Goal: Task Accomplishment & Management: Use online tool/utility

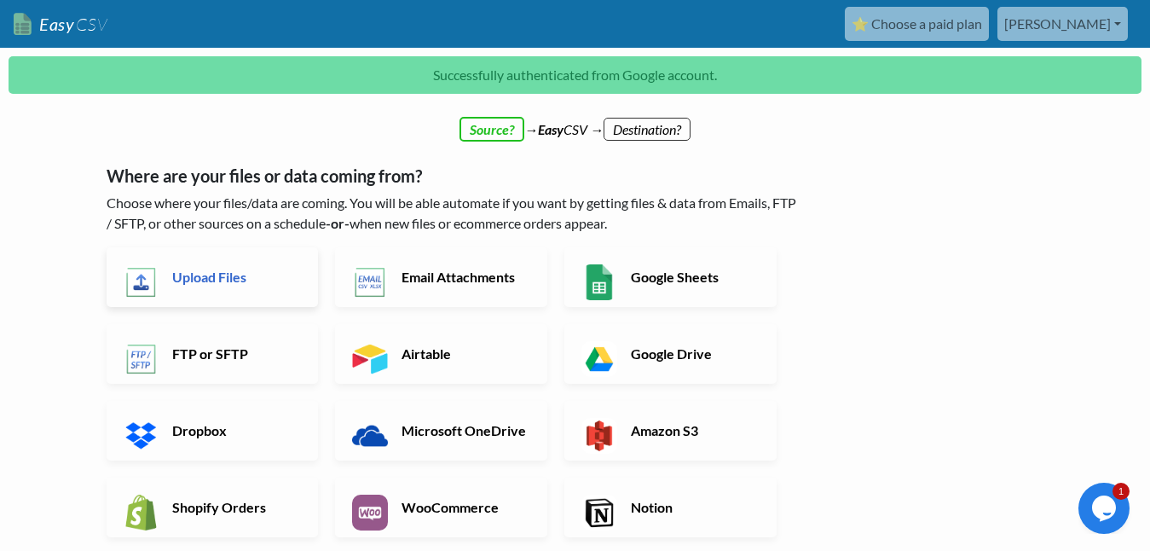
click at [215, 269] on h6 "Upload Files" at bounding box center [235, 277] width 134 height 16
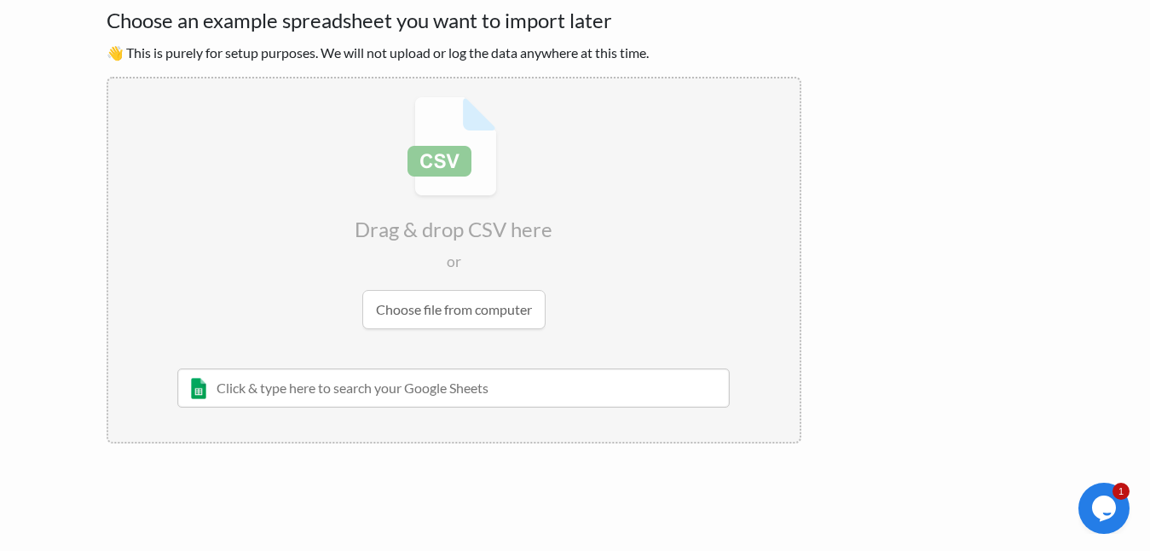
scroll to position [181, 0]
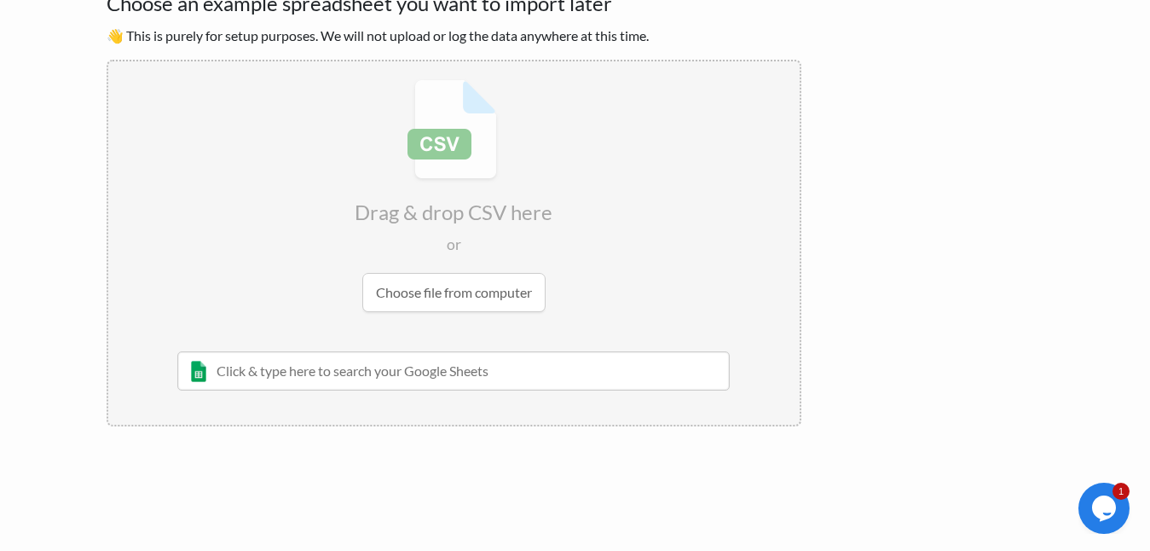
click at [451, 286] on input "file" at bounding box center [453, 195] width 691 height 269
type input "C:\fakepath\Prinsu.csv"
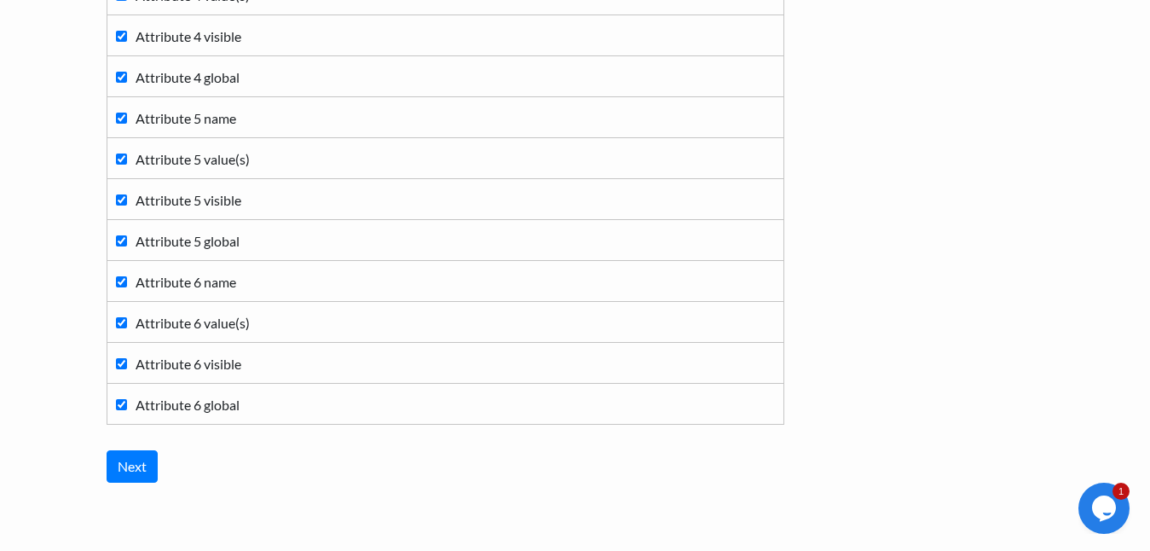
scroll to position [2840, 0]
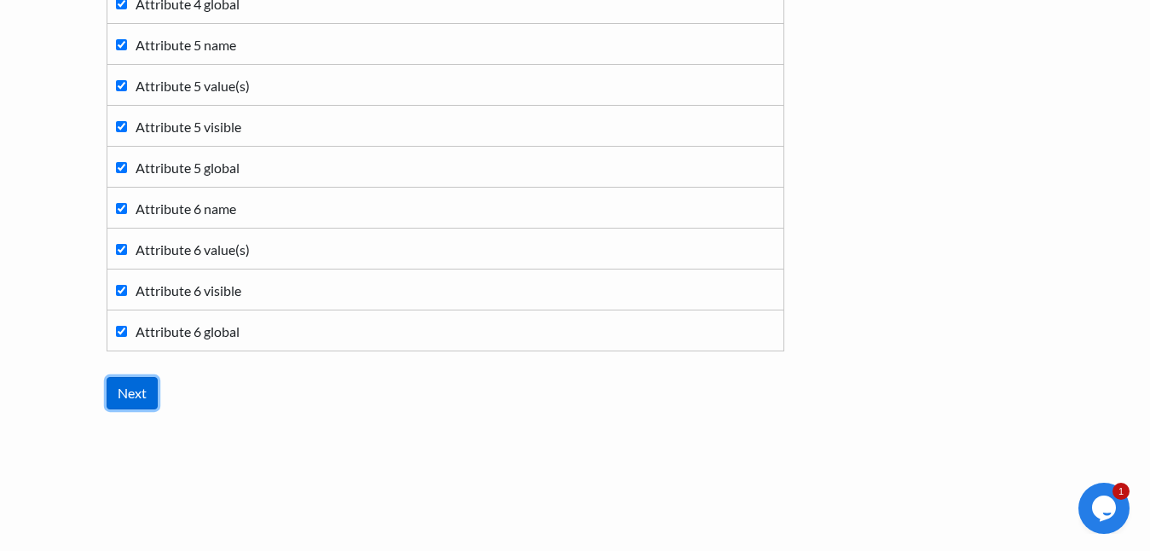
click at [154, 391] on input "Next" at bounding box center [132, 393] width 51 height 32
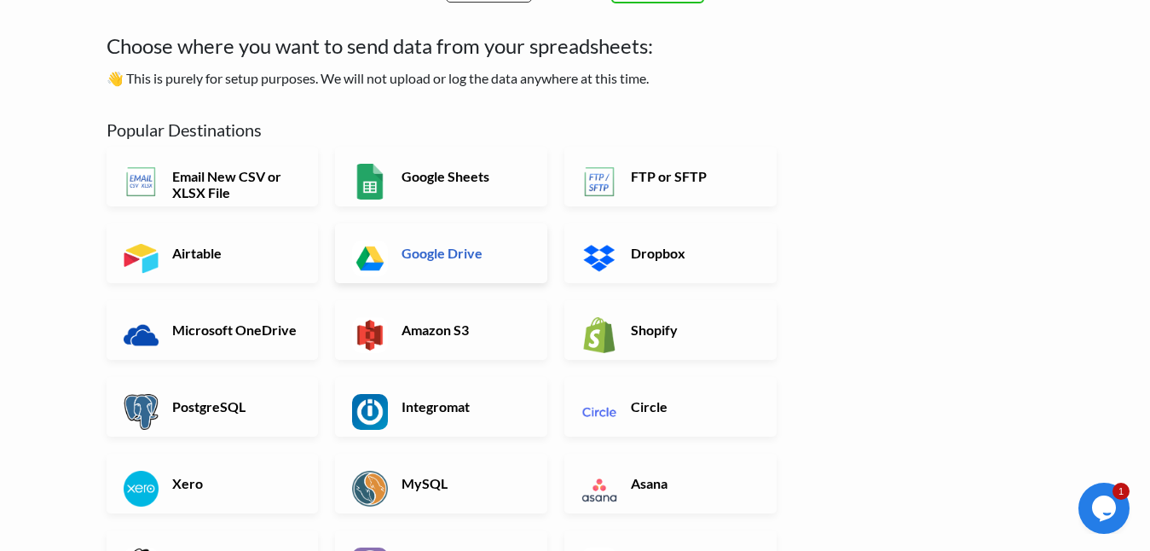
scroll to position [0, 0]
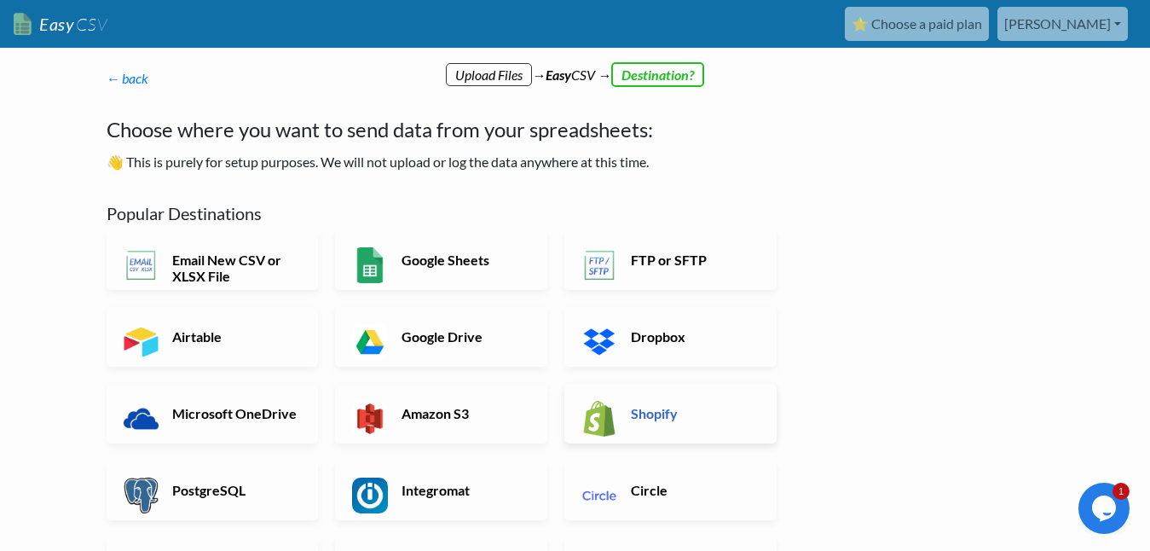
click at [594, 407] on img at bounding box center [599, 419] width 36 height 36
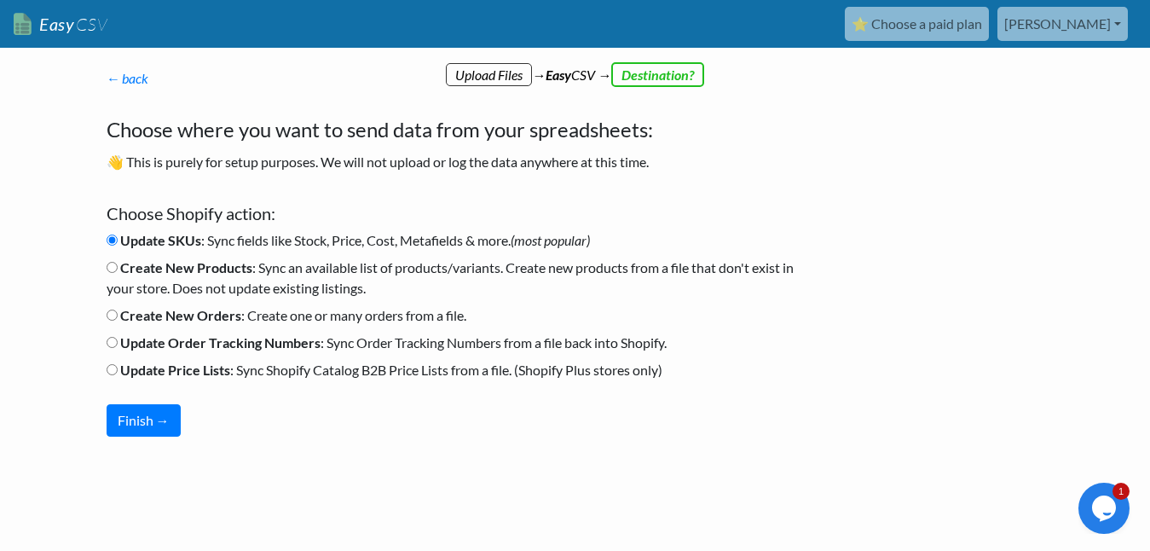
click at [286, 272] on label "Create New Products : Sync an available list of products/variants. Create new p…" at bounding box center [454, 277] width 695 height 41
click at [118, 272] on input "Create New Products : Sync an available list of products/variants. Create new p…" at bounding box center [112, 267] width 11 height 11
radio input "true"
click at [149, 434] on button "Finish →" at bounding box center [144, 420] width 74 height 32
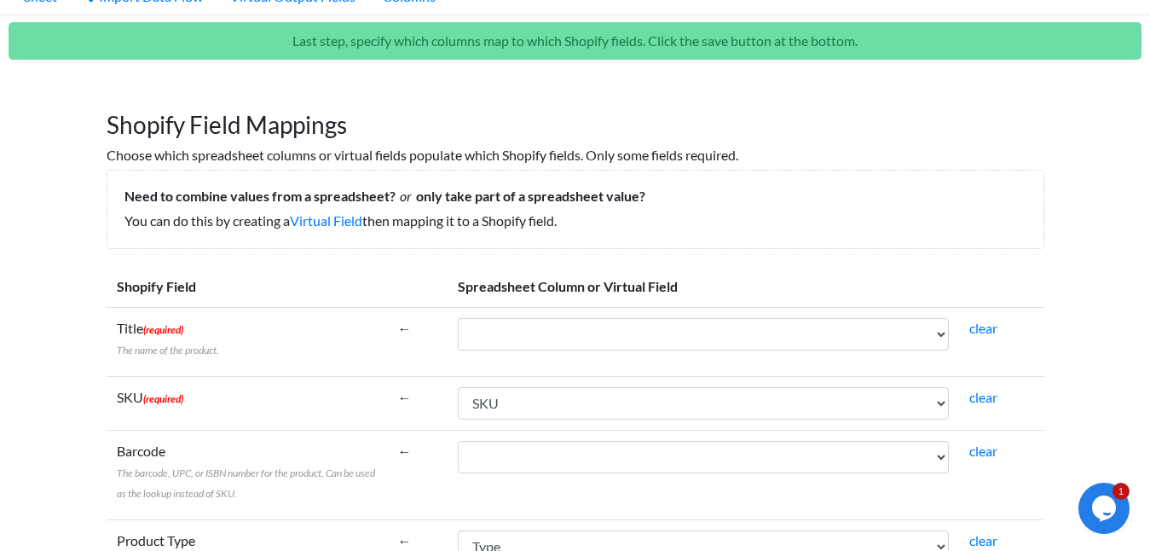
scroll to position [81, 0]
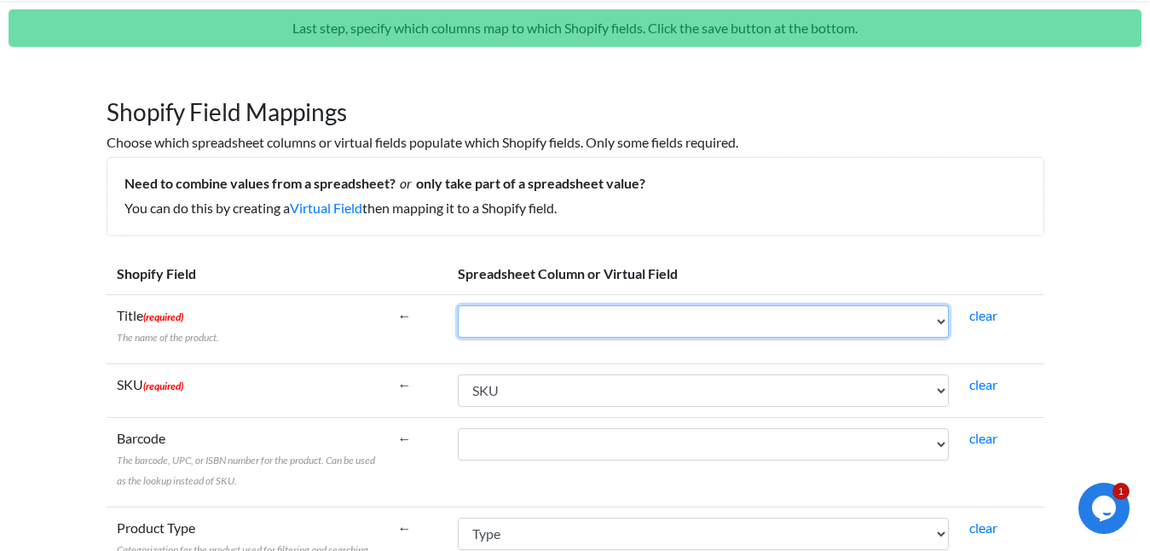
click at [740, 321] on select "ID Type SKU GTIN, UPC, EAN, or ISBN Name Published Is featured? Visibility in c…" at bounding box center [703, 321] width 491 height 32
click at [564, 318] on select "ID Type SKU GTIN, UPC, EAN, or ISBN Name Published Is featured? Visibility in c…" at bounding box center [703, 321] width 491 height 32
select select "cr_757960"
click at [458, 305] on select "ID Type SKU GTIN, UPC, EAN, or ISBN Name Published Is featured? Visibility in c…" at bounding box center [703, 321] width 491 height 32
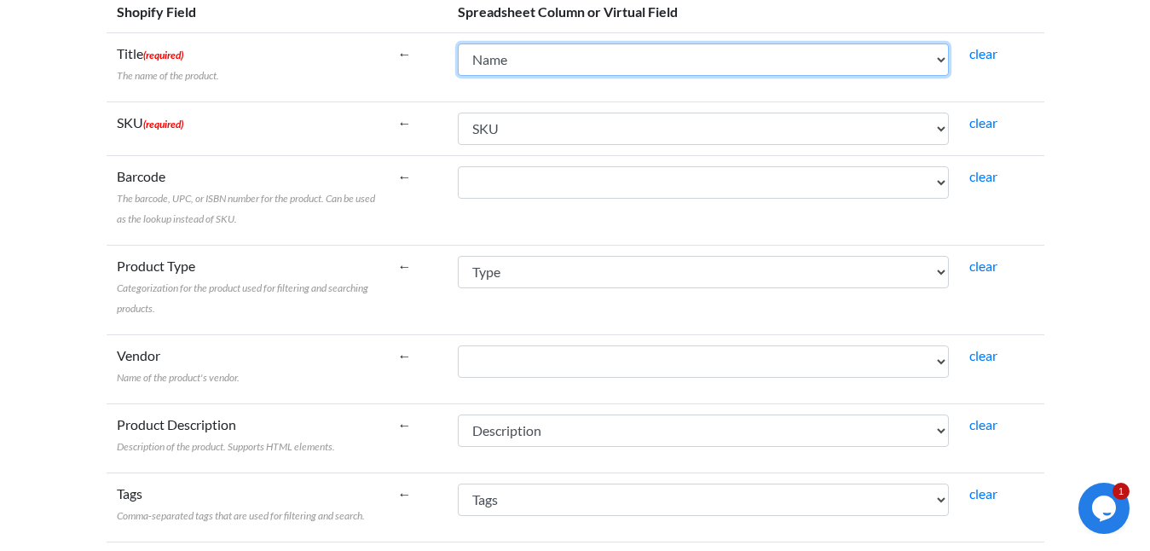
scroll to position [344, 0]
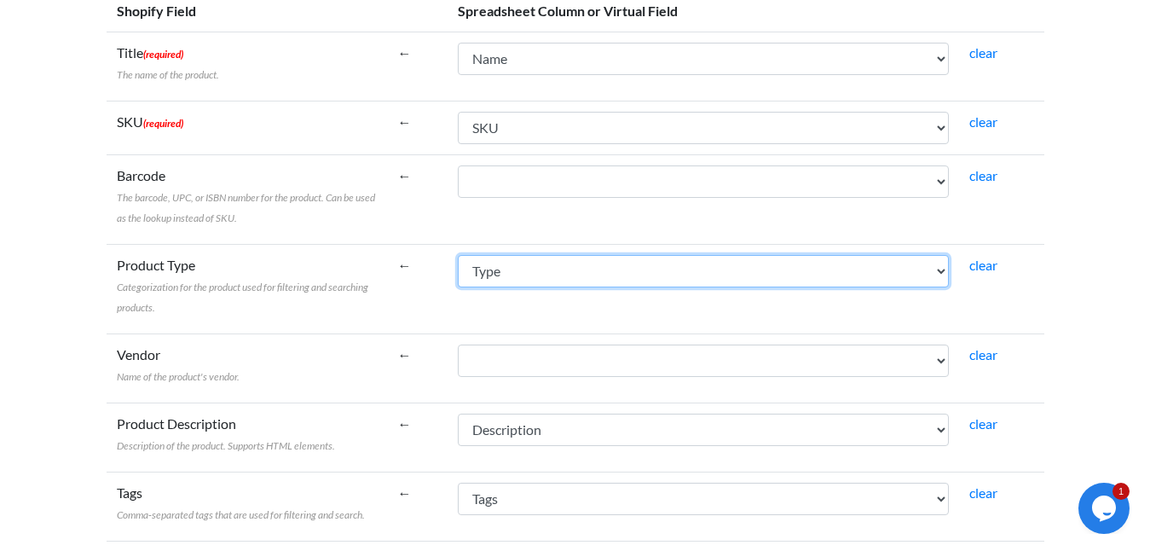
click at [935, 273] on select "ID Type SKU GTIN, UPC, EAN, or ISBN Name Published Is featured? Visibility in c…" at bounding box center [703, 271] width 491 height 32
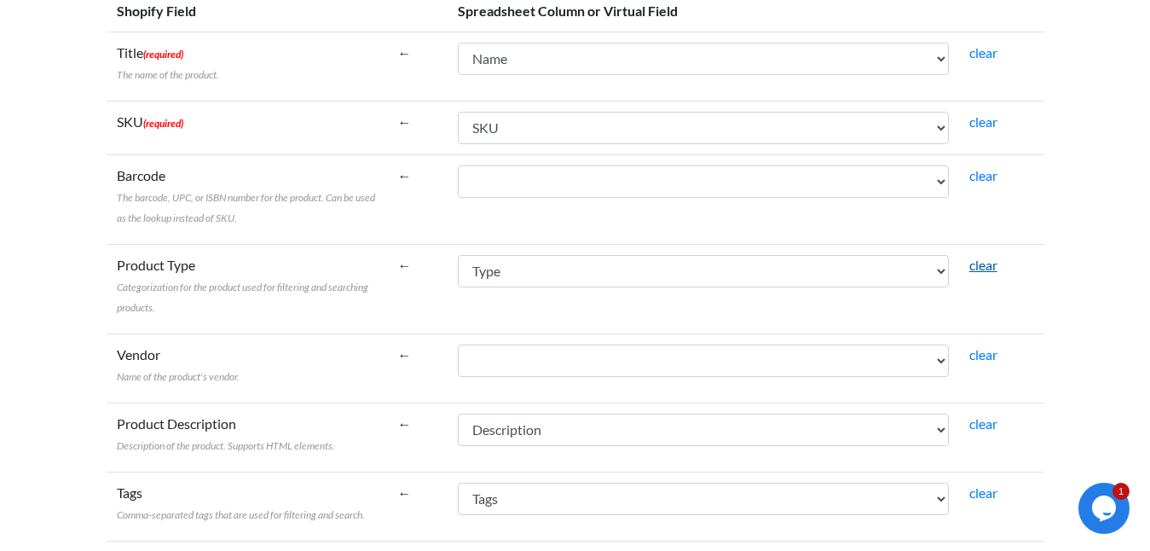
click at [985, 268] on link "clear" at bounding box center [983, 265] width 28 height 16
select select
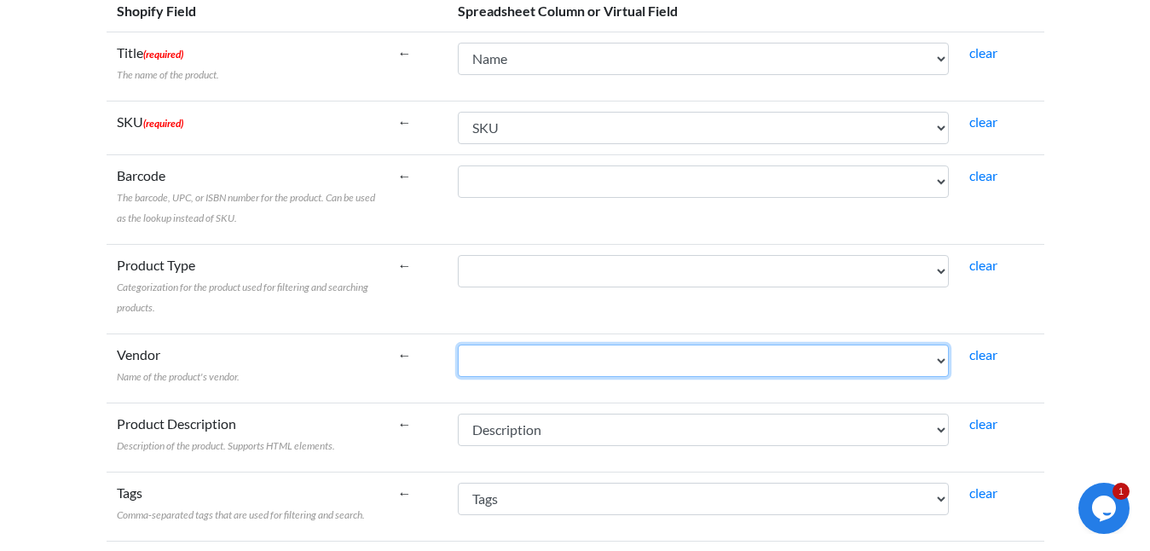
click at [936, 362] on select "ID Type SKU GTIN, UPC, EAN, or ISBN Name Published Is featured? Visibility in c…" at bounding box center [703, 360] width 491 height 32
click at [939, 360] on select "ID Type SKU GTIN, UPC, EAN, or ISBN Name Published Is featured? Visibility in c…" at bounding box center [703, 360] width 491 height 32
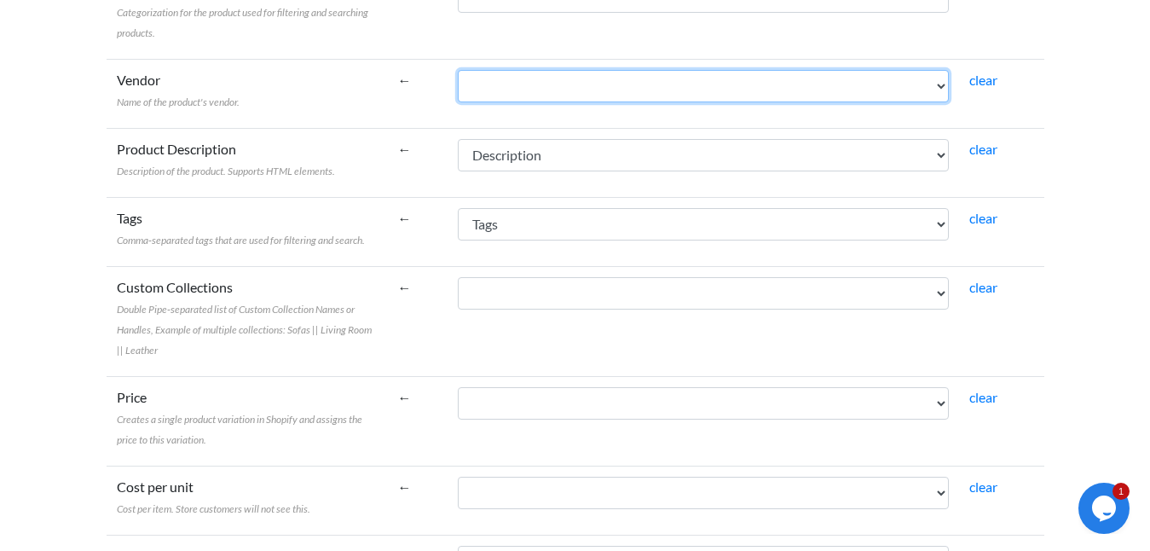
scroll to position [682, 0]
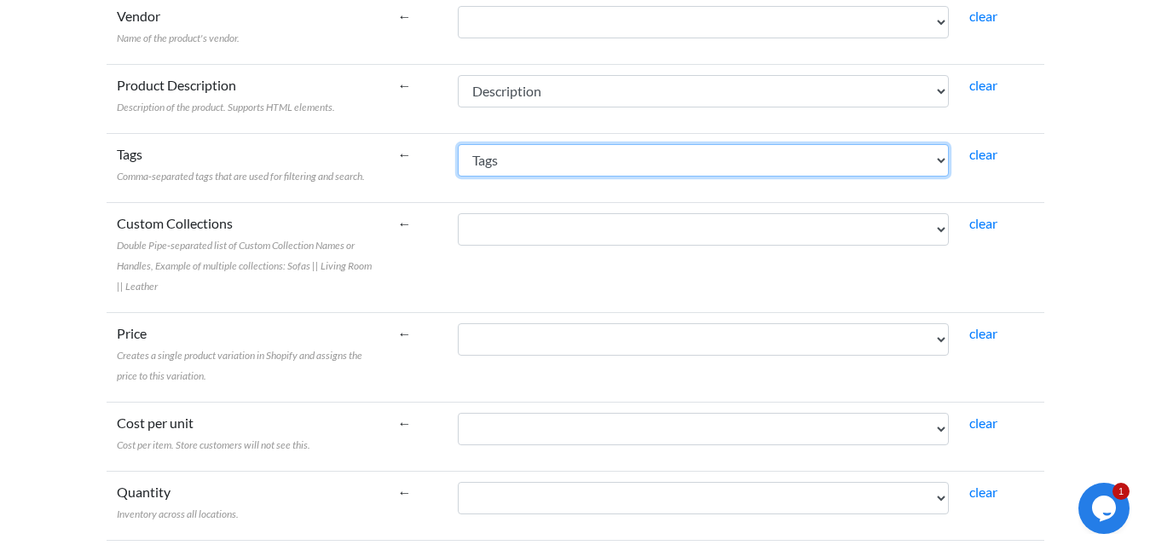
click at [931, 158] on select "ID Type SKU GTIN, UPC, EAN, or ISBN Name Published Is featured? Visibility in c…" at bounding box center [703, 160] width 491 height 32
click at [458, 144] on select "ID Type SKU GTIN, UPC, EAN, or ISBN Name Published Is featured? Visibility in c…" at bounding box center [703, 160] width 491 height 32
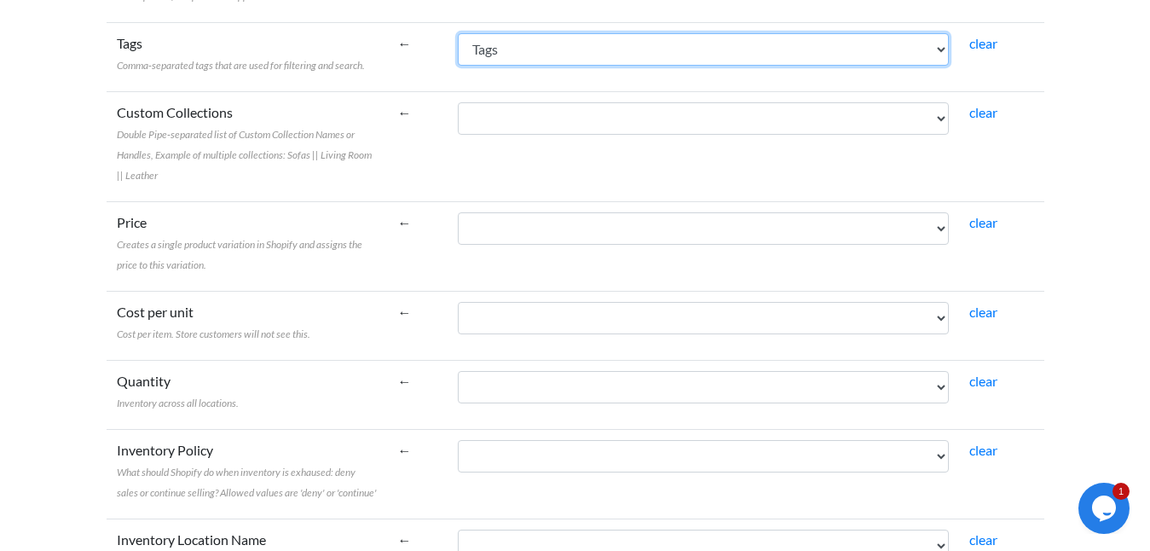
scroll to position [829, 0]
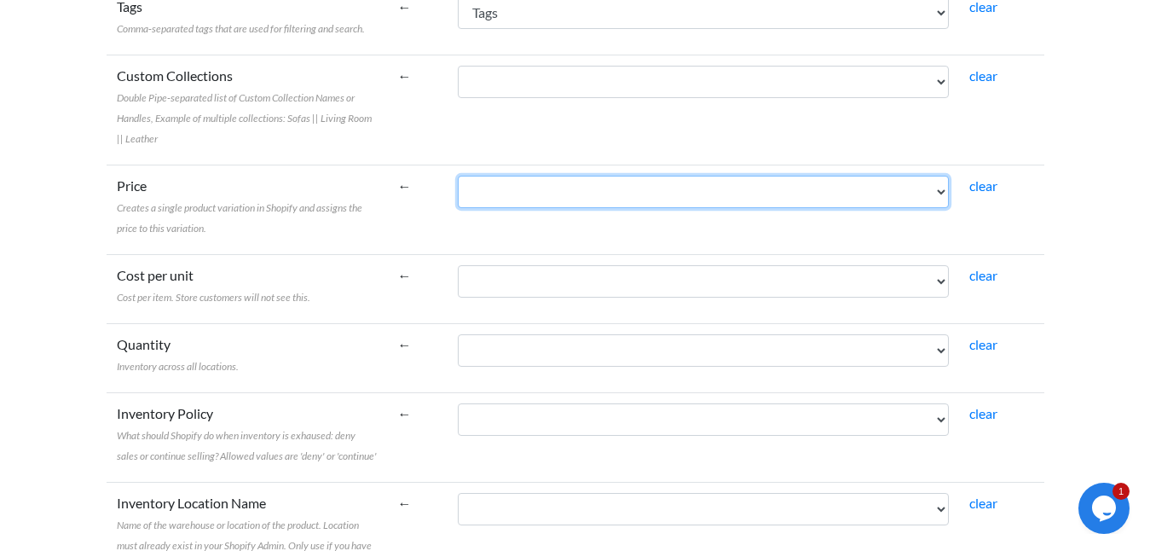
click at [937, 199] on select "ID Type SKU GTIN, UPC, EAN, or ISBN Name Published Is featured? Visibility in c…" at bounding box center [703, 192] width 491 height 32
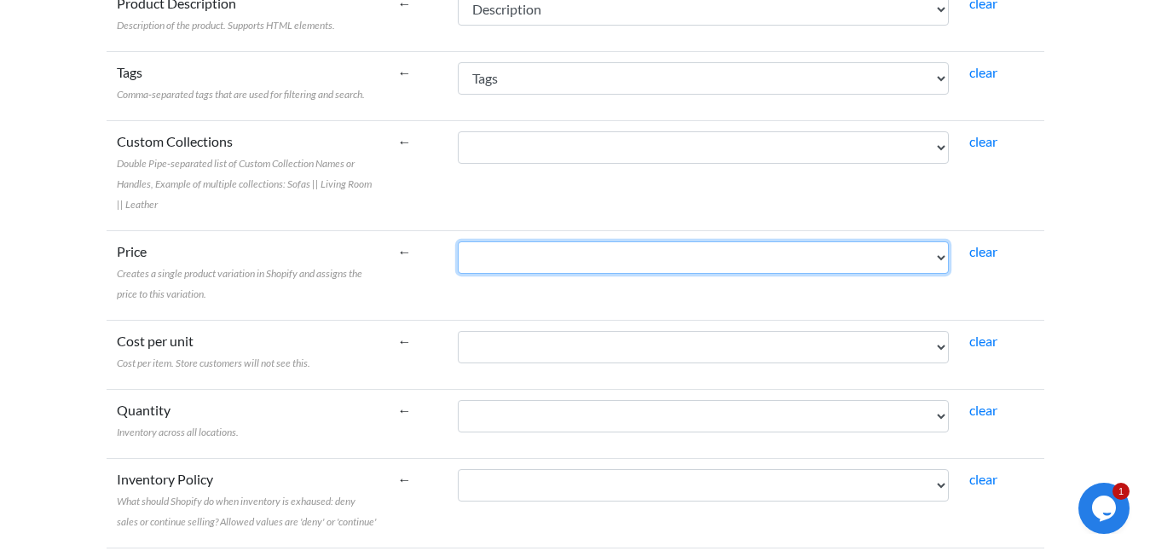
scroll to position [781, 0]
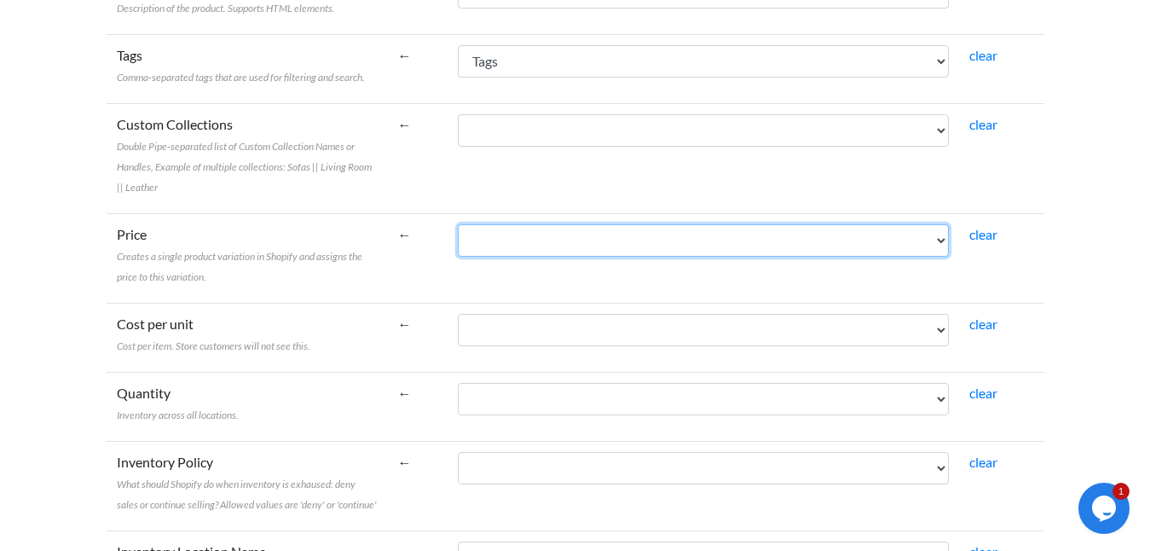
click at [595, 254] on select "ID Type SKU GTIN, UPC, EAN, or ISBN Name Published Is featured? Visibility in c…" at bounding box center [703, 240] width 491 height 32
select select "cr_757982"
click at [458, 224] on select "ID Type SKU GTIN, UPC, EAN, or ISBN Name Published Is featured? Visibility in c…" at bounding box center [703, 240] width 491 height 32
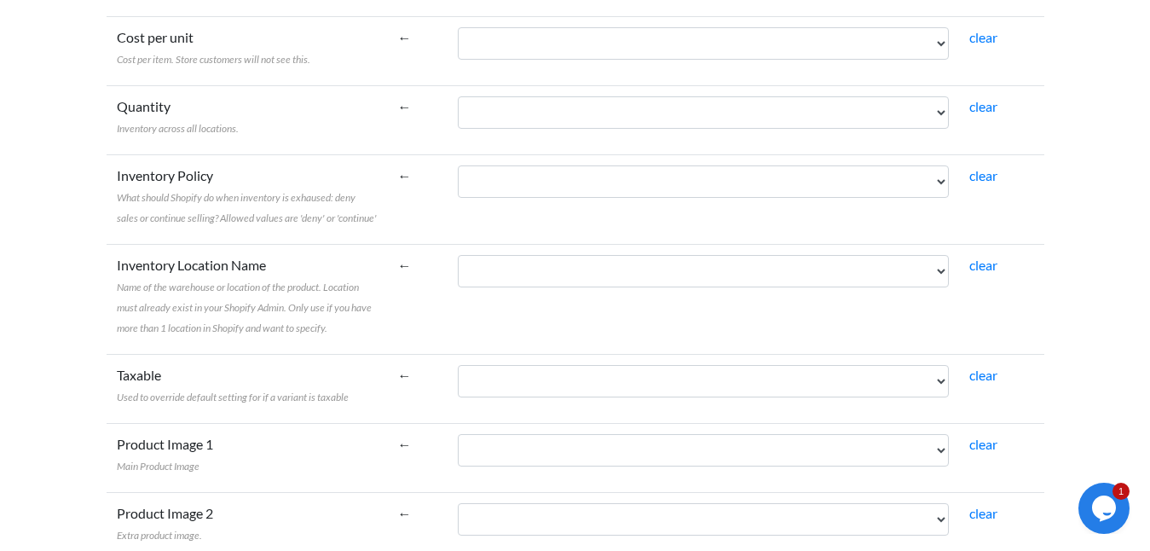
scroll to position [1073, 0]
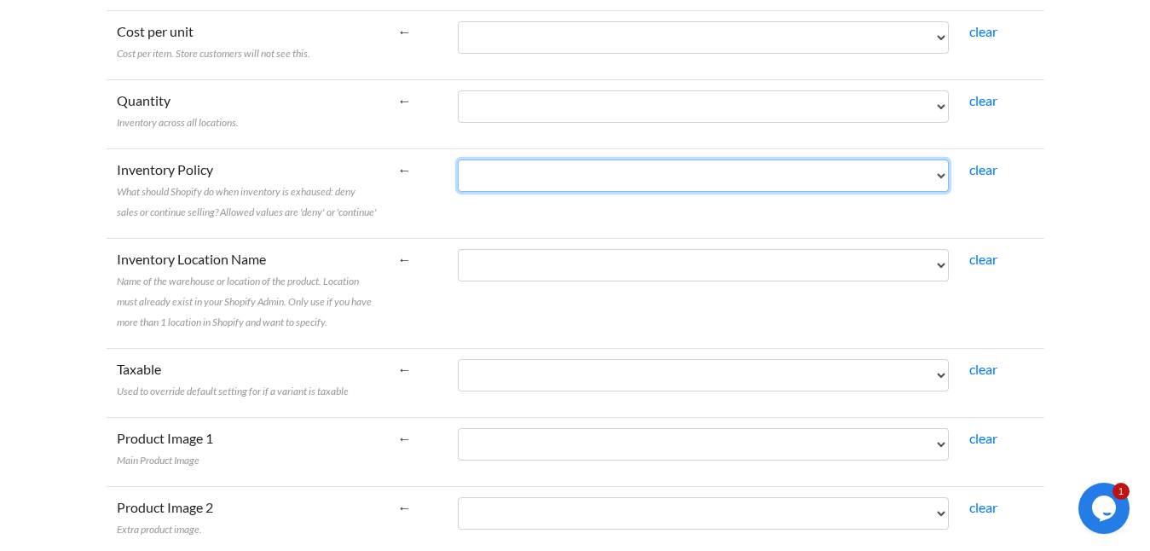
click at [932, 184] on select "ID Type SKU GTIN, UPC, EAN, or ISBN Name Published Is featured? Visibility in c…" at bounding box center [703, 175] width 491 height 32
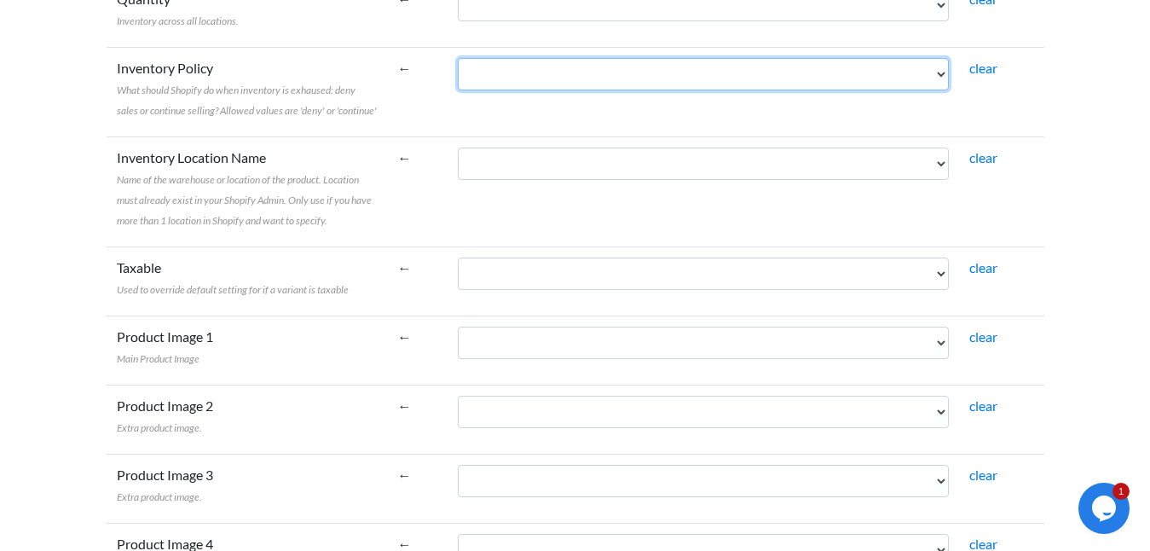
scroll to position [1196, 0]
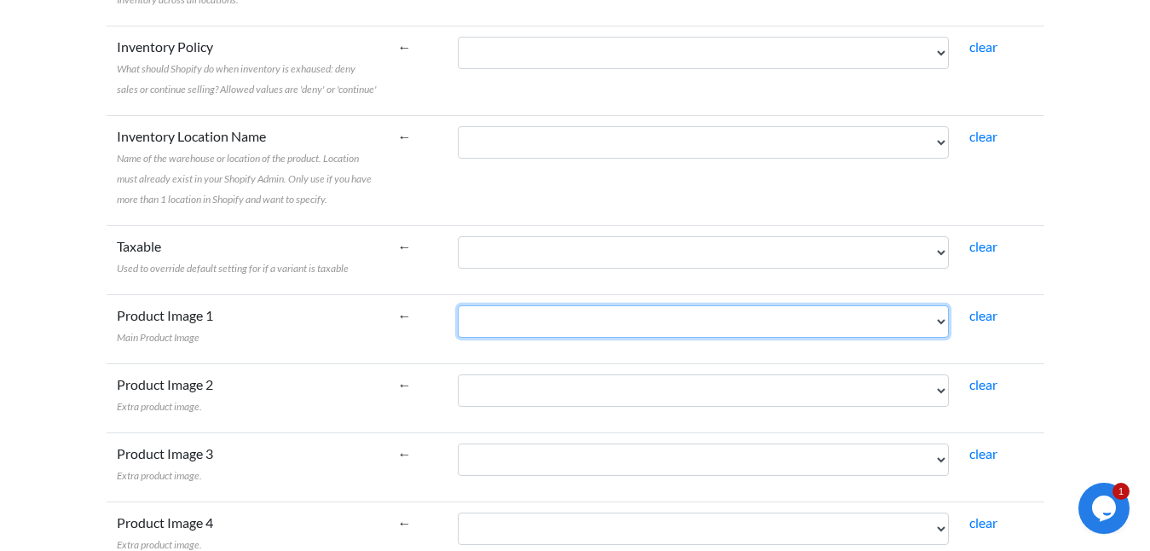
click at [581, 329] on select "ID Type SKU GTIN, UPC, EAN, or ISBN Name Published Is featured? Visibility in c…" at bounding box center [703, 321] width 491 height 32
select select "cr_757986"
click at [458, 305] on select "ID Type SKU GTIN, UPC, EAN, or ISBN Name Published Is featured? Visibility in c…" at bounding box center [703, 321] width 491 height 32
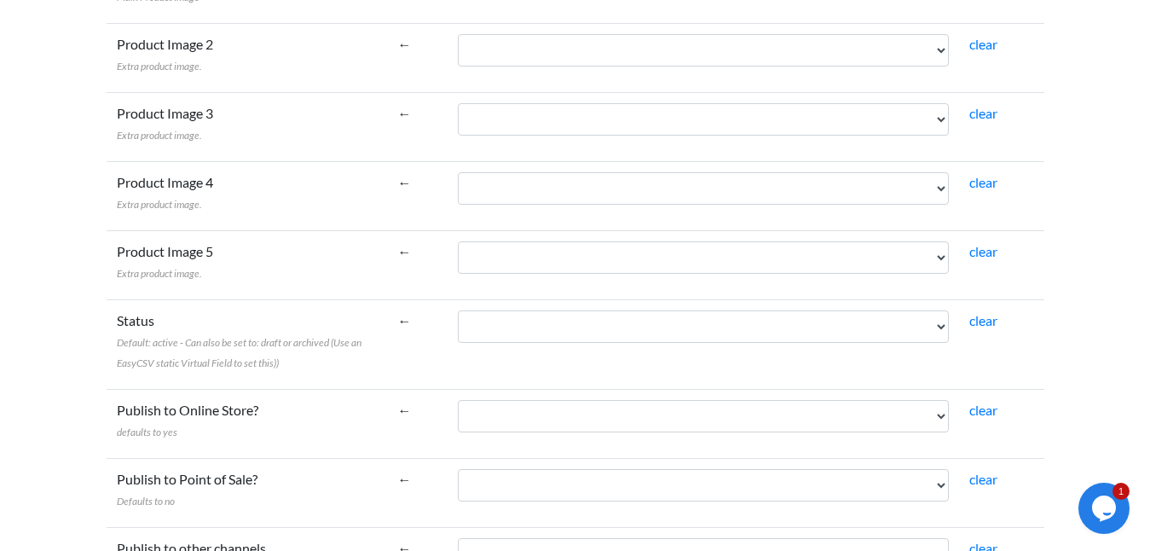
scroll to position [1546, 0]
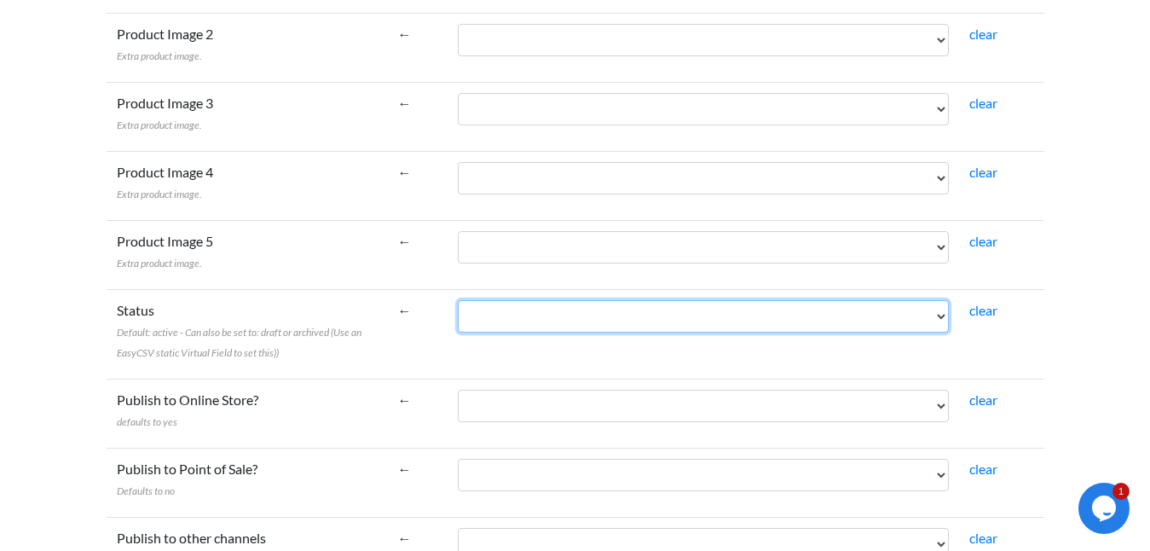
click at [529, 310] on select "ID Type SKU GTIN, UPC, EAN, or ISBN Name Published Is featured? Visibility in c…" at bounding box center [703, 316] width 491 height 32
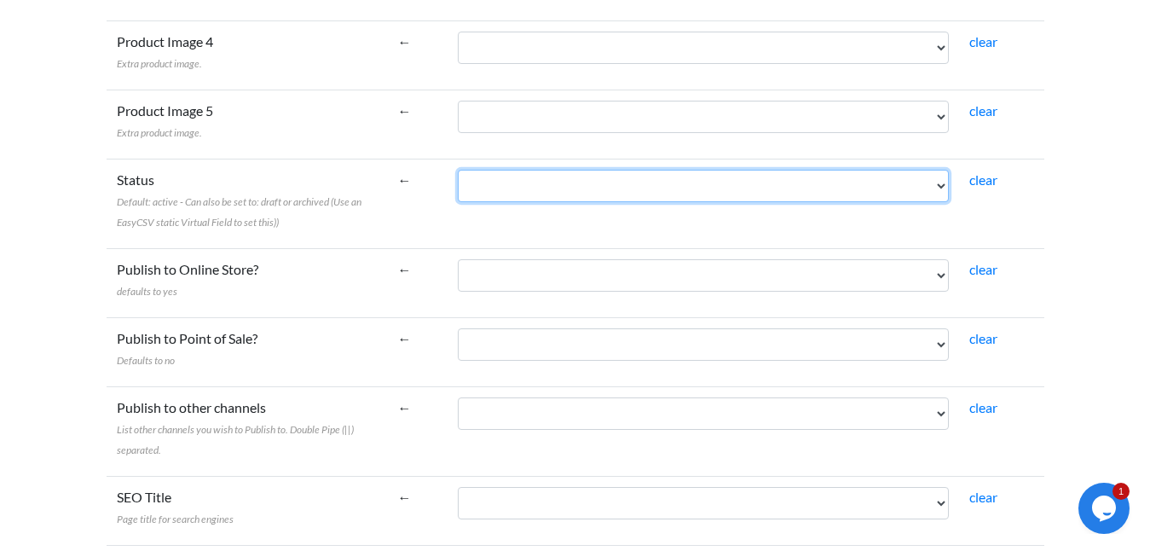
scroll to position [1682, 0]
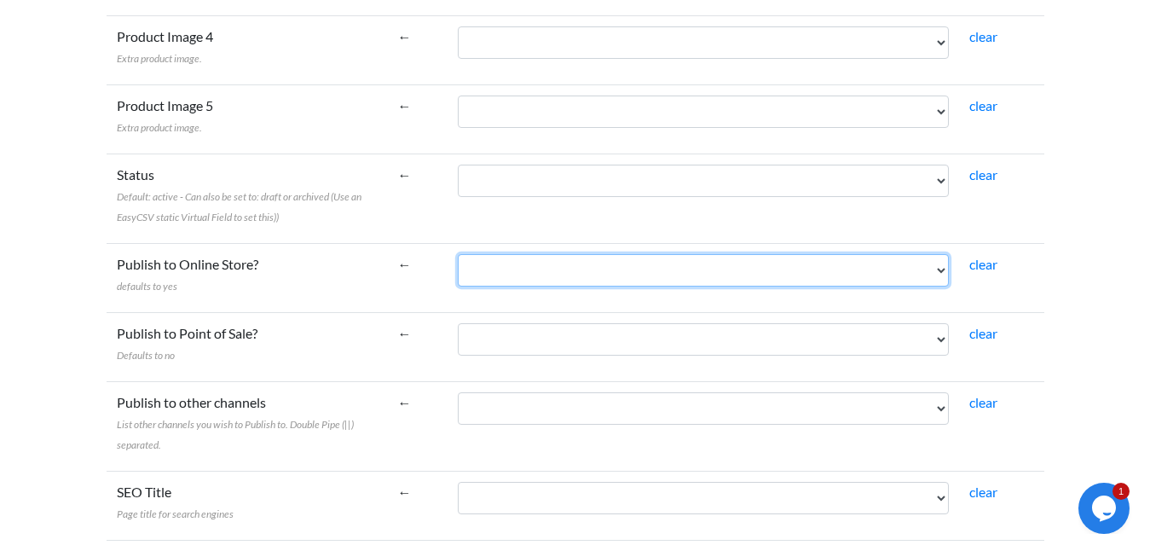
click at [506, 275] on select "ID Type SKU GTIN, UPC, EAN, or ISBN Name Published Is featured? Visibility in c…" at bounding box center [703, 270] width 491 height 32
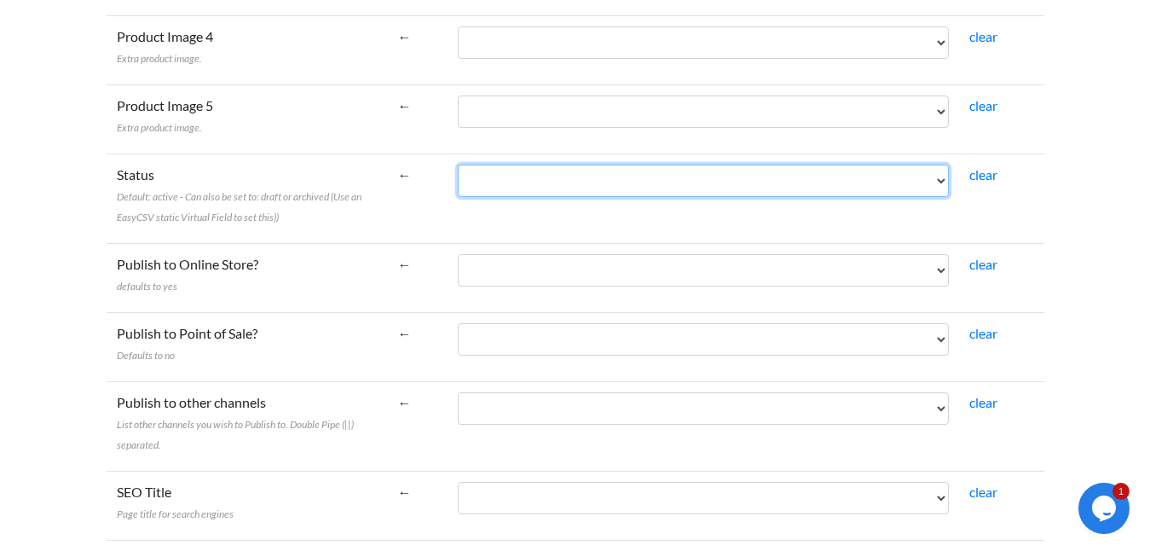
click at [540, 176] on select "ID Type SKU GTIN, UPC, EAN, or ISBN Name Published Is featured? Visibility in c…" at bounding box center [703, 181] width 491 height 32
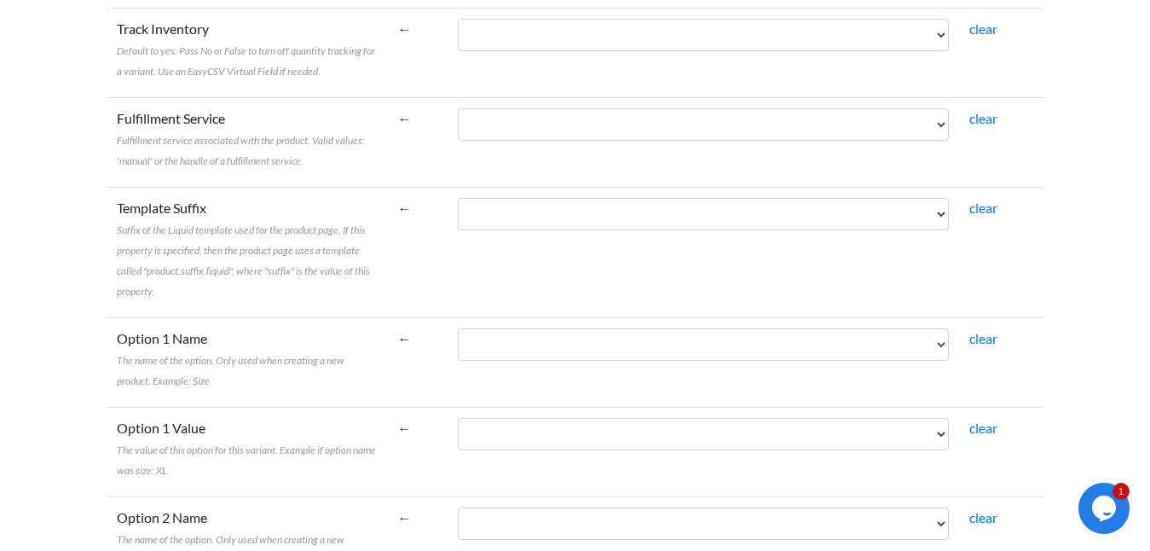
scroll to position [2718, 0]
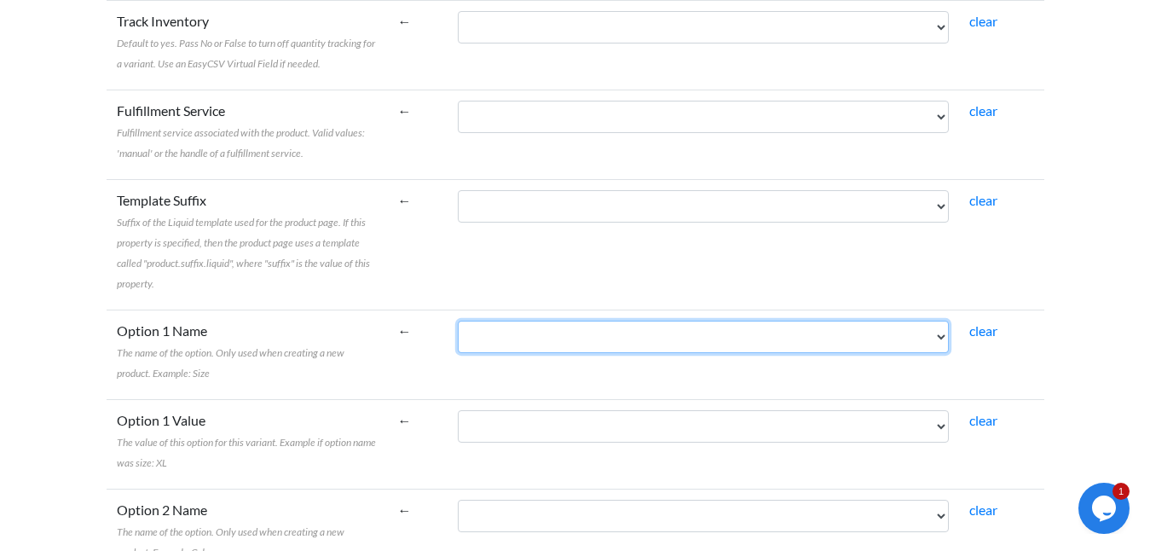
click at [929, 344] on select "ID Type SKU GTIN, UPC, EAN, or ISBN Name Published Is featured? Visibility in c…" at bounding box center [703, 337] width 491 height 32
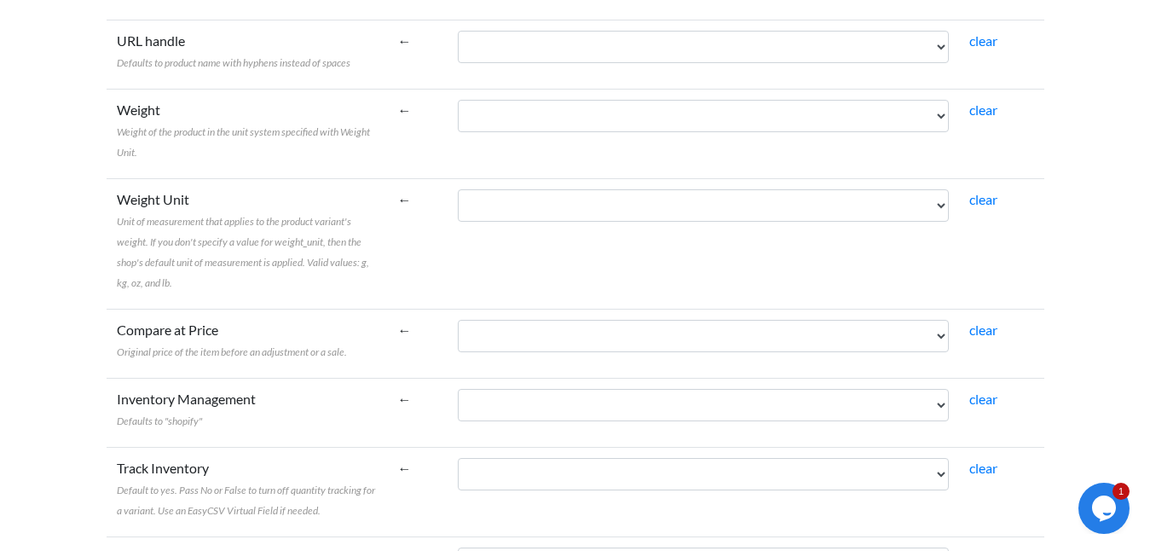
scroll to position [2268, 0]
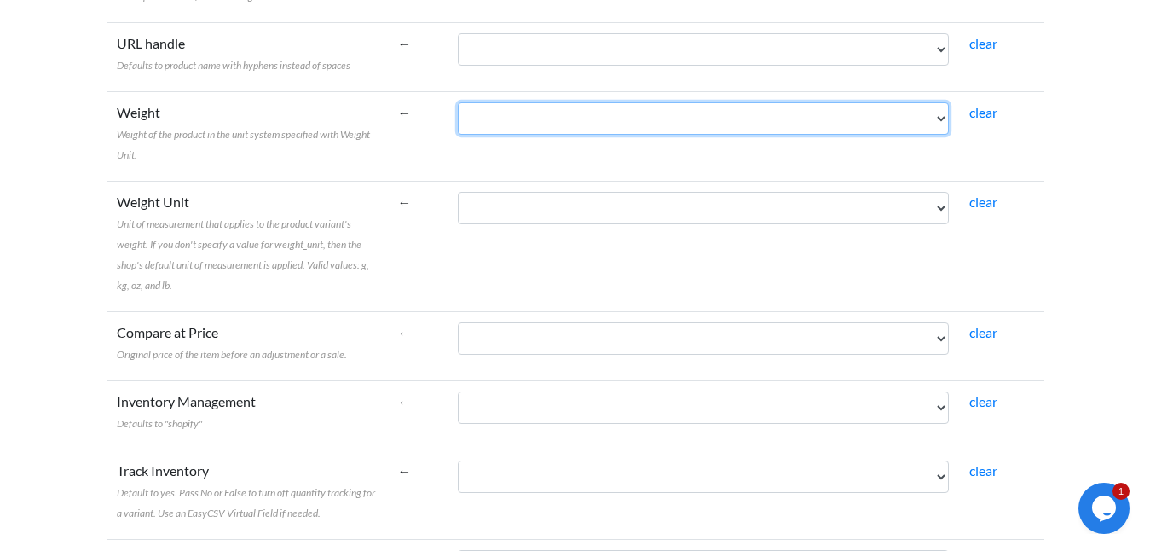
click at [842, 129] on select "ID Type SKU GTIN, UPC, EAN, or ISBN Name Published Is featured? Visibility in c…" at bounding box center [703, 118] width 491 height 32
select select "cr_757975"
click at [458, 102] on select "ID Type SKU GTIN, UPC, EAN, or ISBN Name Published Is featured? Visibility in c…" at bounding box center [703, 118] width 491 height 32
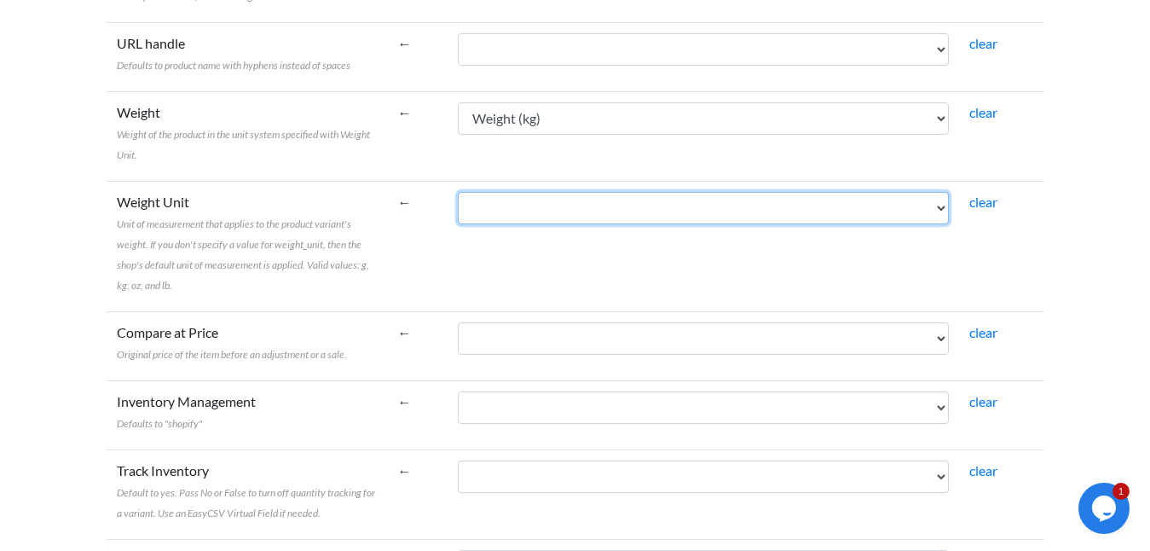
click at [566, 217] on select "ID Type SKU GTIN, UPC, EAN, or ISBN Name Published Is featured? Visibility in c…" at bounding box center [703, 208] width 491 height 32
click at [649, 205] on select "ID Type SKU GTIN, UPC, EAN, or ISBN Name Published Is featured? Visibility in c…" at bounding box center [703, 208] width 491 height 32
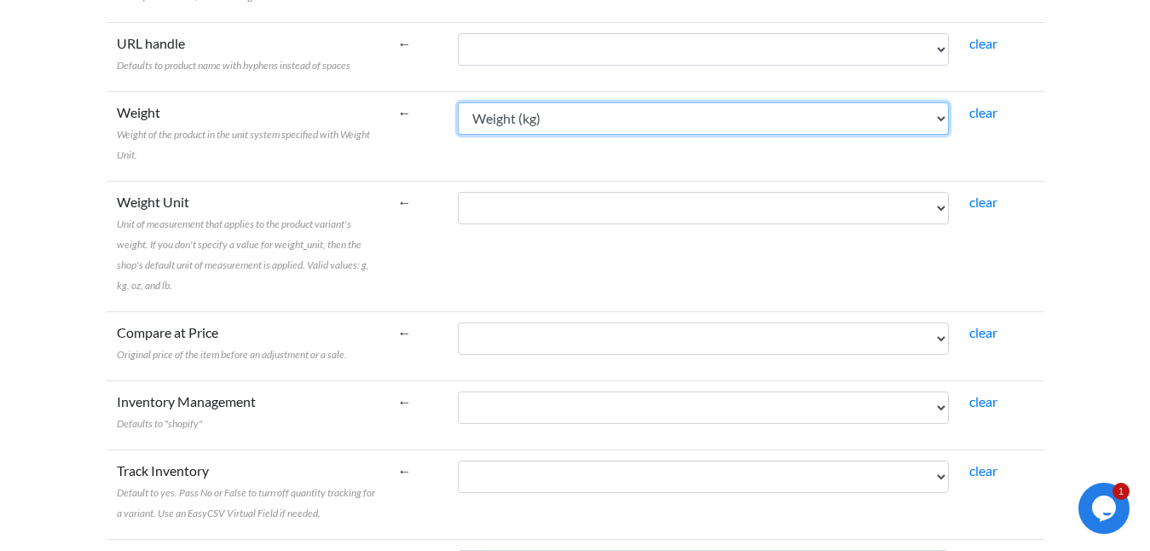
click at [566, 122] on select "ID Type SKU GTIN, UPC, EAN, or ISBN Name Published Is featured? Visibility in c…" at bounding box center [703, 118] width 491 height 32
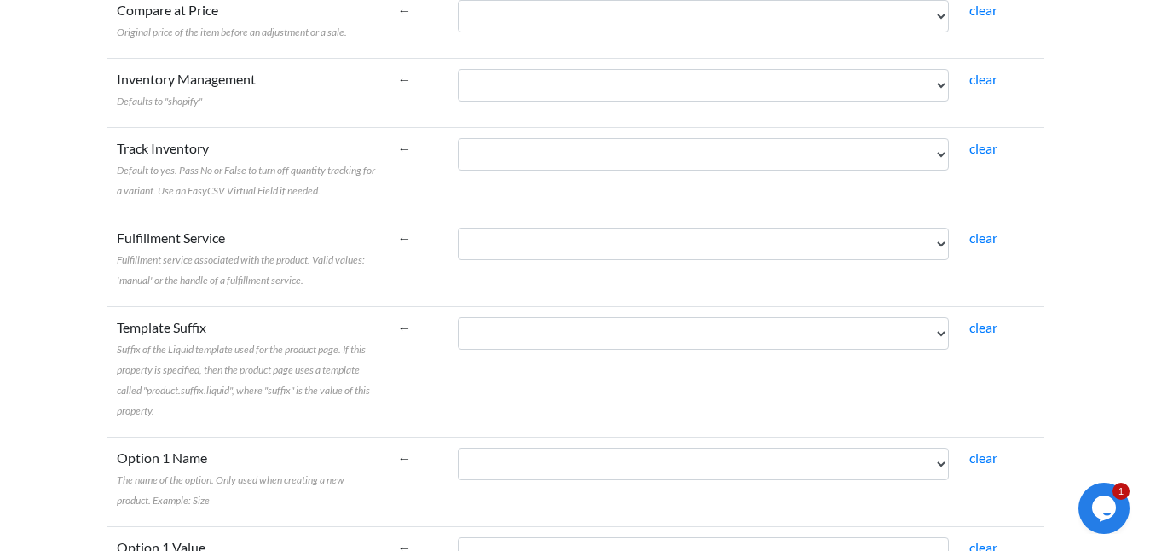
scroll to position [2587, 0]
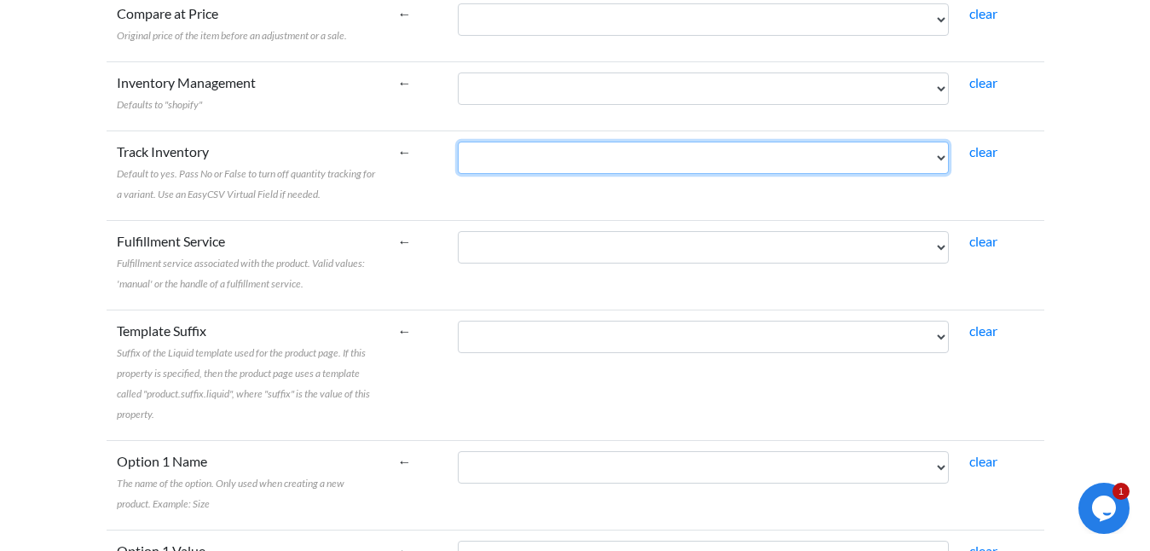
click at [543, 159] on select "ID Type SKU GTIN, UPC, EAN, or ISBN Name Published Is featured? Visibility in c…" at bounding box center [703, 158] width 491 height 32
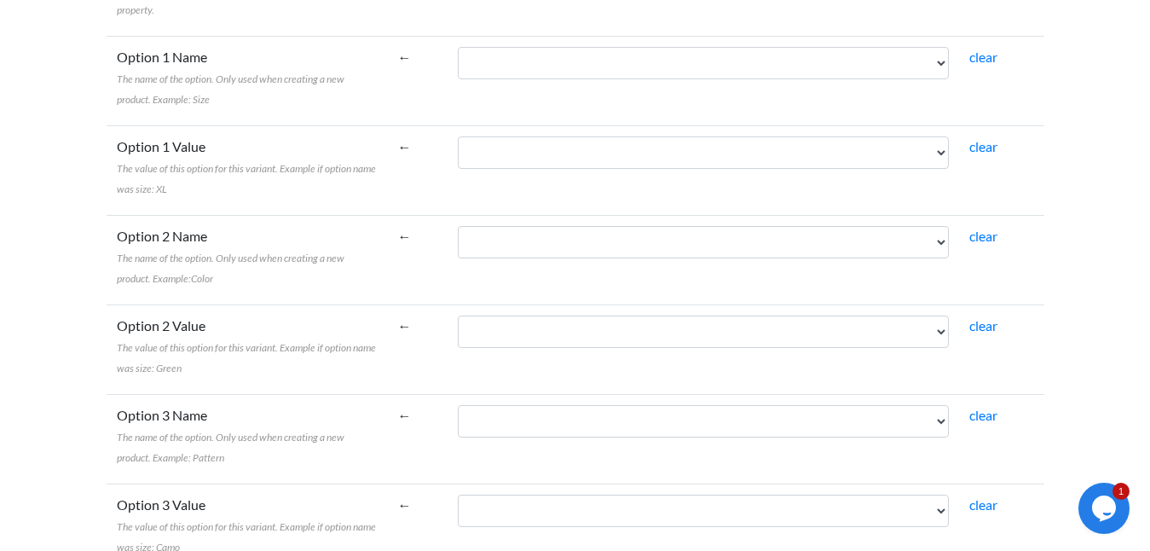
scroll to position [2968, 0]
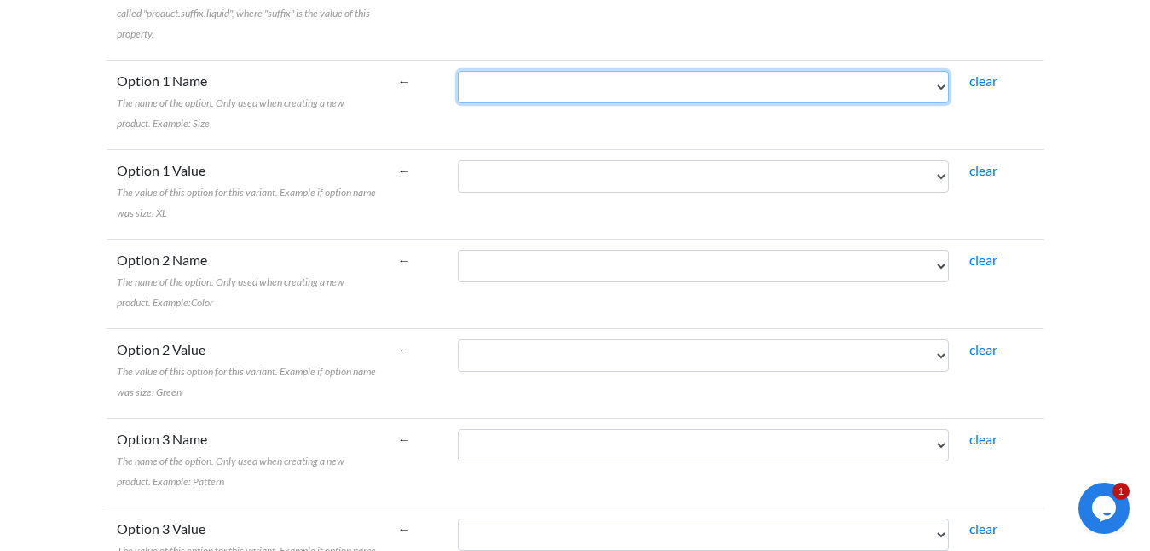
click at [503, 87] on select "ID Type SKU GTIN, UPC, EAN, or ISBN Name Published Is featured? Visibility in c…" at bounding box center [703, 87] width 491 height 32
select select "cr_758004"
click at [458, 71] on select "ID Type SKU GTIN, UPC, EAN, or ISBN Name Published Is featured? Visibility in c…" at bounding box center [703, 87] width 491 height 32
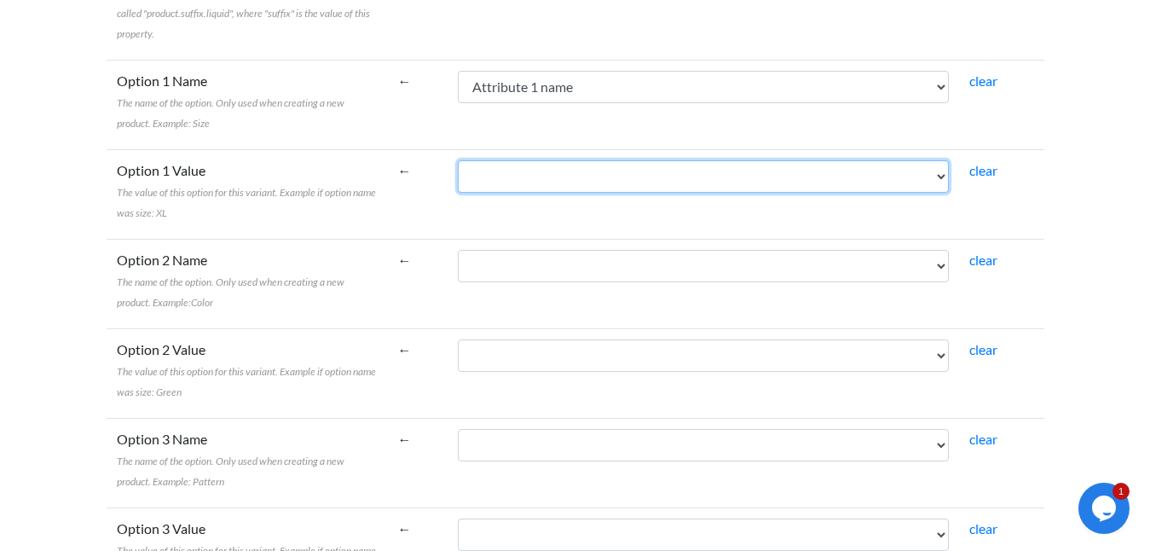
click at [540, 177] on select "ID Type SKU GTIN, UPC, EAN, or ISBN Name Published Is featured? Visibility in c…" at bounding box center [703, 176] width 491 height 32
select select "cr_758005"
click at [458, 160] on select "ID Type SKU GTIN, UPC, EAN, or ISBN Name Published Is featured? Visibility in c…" at bounding box center [703, 176] width 491 height 32
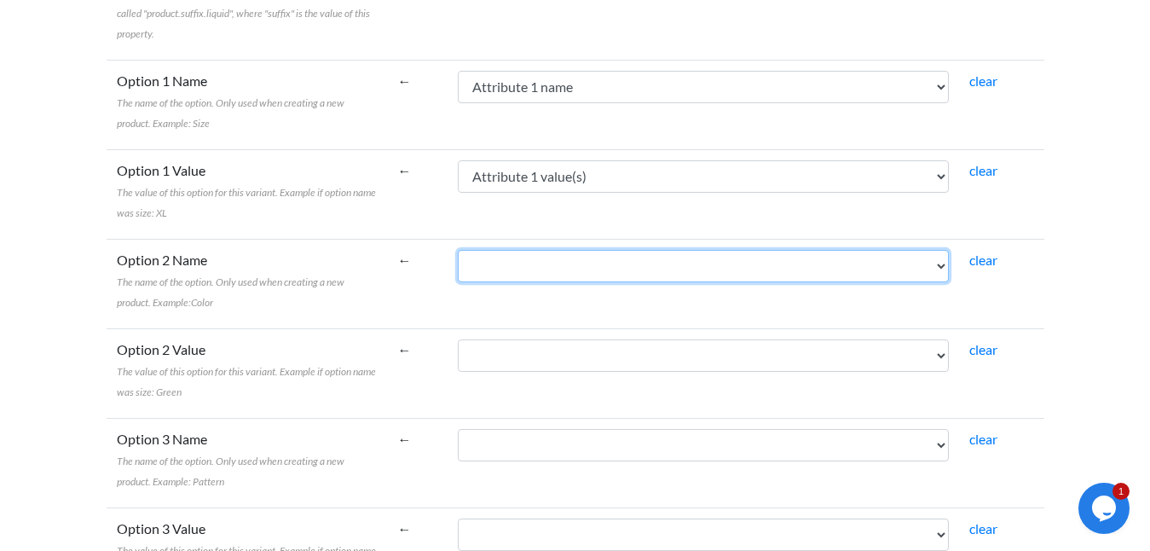
click at [524, 267] on select "ID Type SKU GTIN, UPC, EAN, or ISBN Name Published Is featured? Visibility in c…" at bounding box center [703, 266] width 491 height 32
select select "cr_758008"
click at [458, 250] on select "ID Type SKU GTIN, UPC, EAN, or ISBN Name Published Is featured? Visibility in c…" at bounding box center [703, 266] width 491 height 32
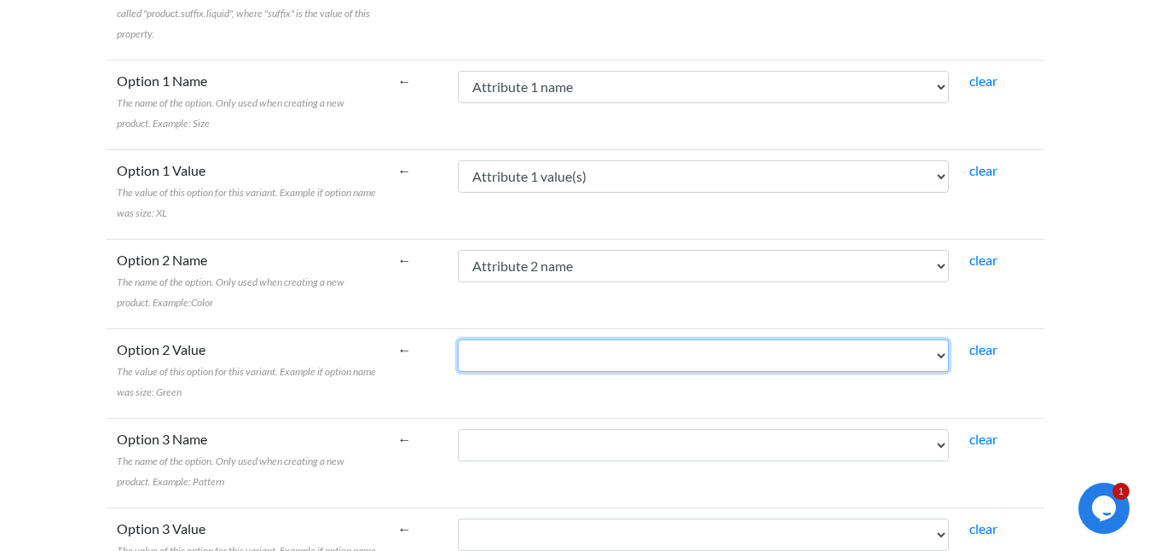
click at [521, 349] on select "ID Type SKU GTIN, UPC, EAN, or ISBN Name Published Is featured? Visibility in c…" at bounding box center [703, 355] width 491 height 32
select select "cr_758009"
click at [458, 339] on select "ID Type SKU GTIN, UPC, EAN, or ISBN Name Published Is featured? Visibility in c…" at bounding box center [703, 355] width 491 height 32
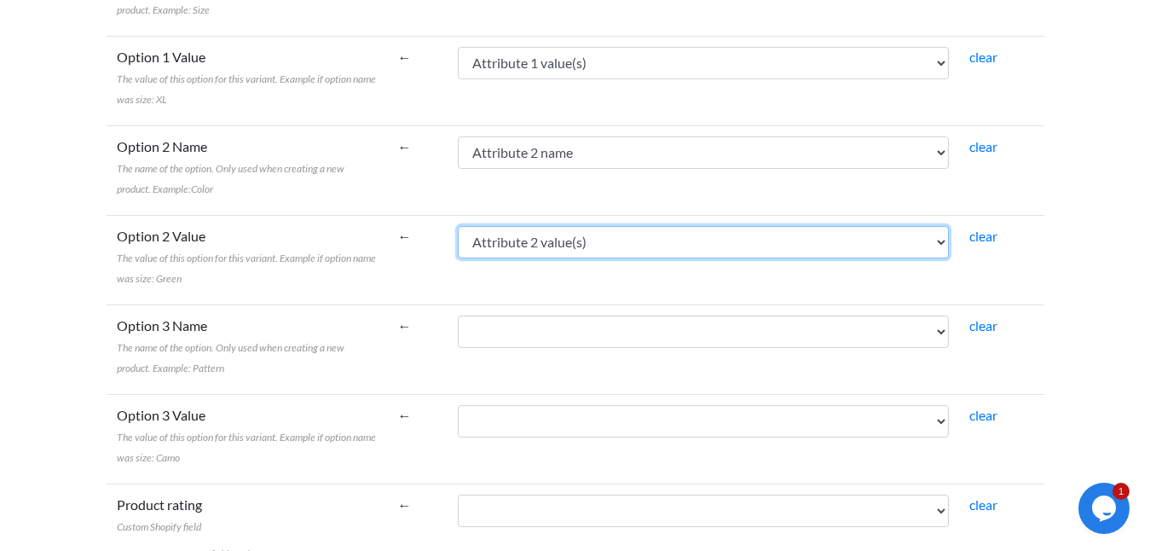
scroll to position [3087, 0]
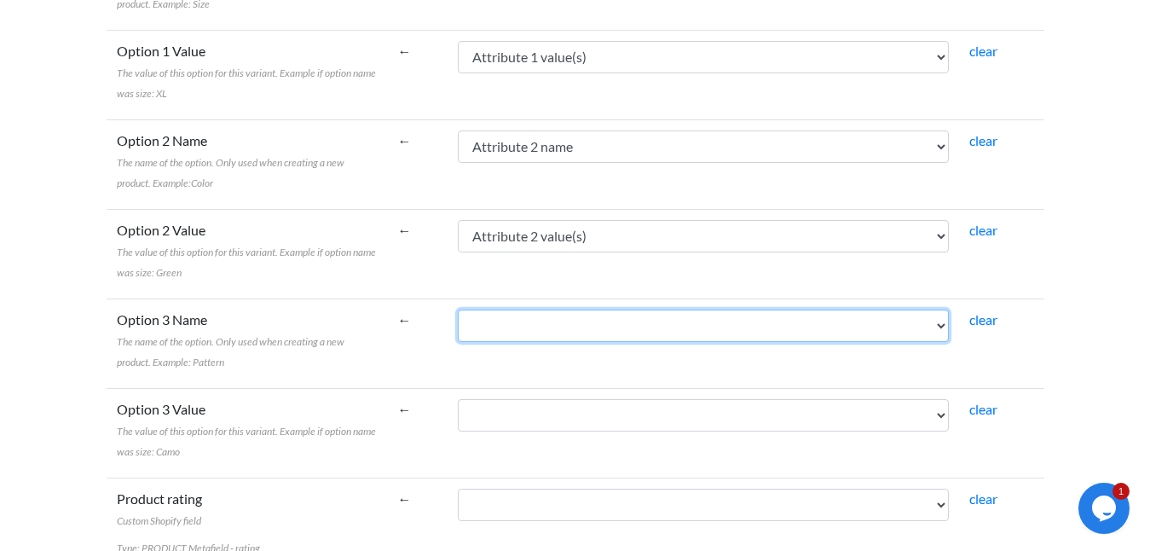
click at [543, 327] on select "ID Type SKU GTIN, UPC, EAN, or ISBN Name Published Is featured? Visibility in c…" at bounding box center [703, 325] width 491 height 32
select select "cr_758012"
click at [458, 309] on select "ID Type SKU GTIN, UPC, EAN, or ISBN Name Published Is featured? Visibility in c…" at bounding box center [703, 325] width 491 height 32
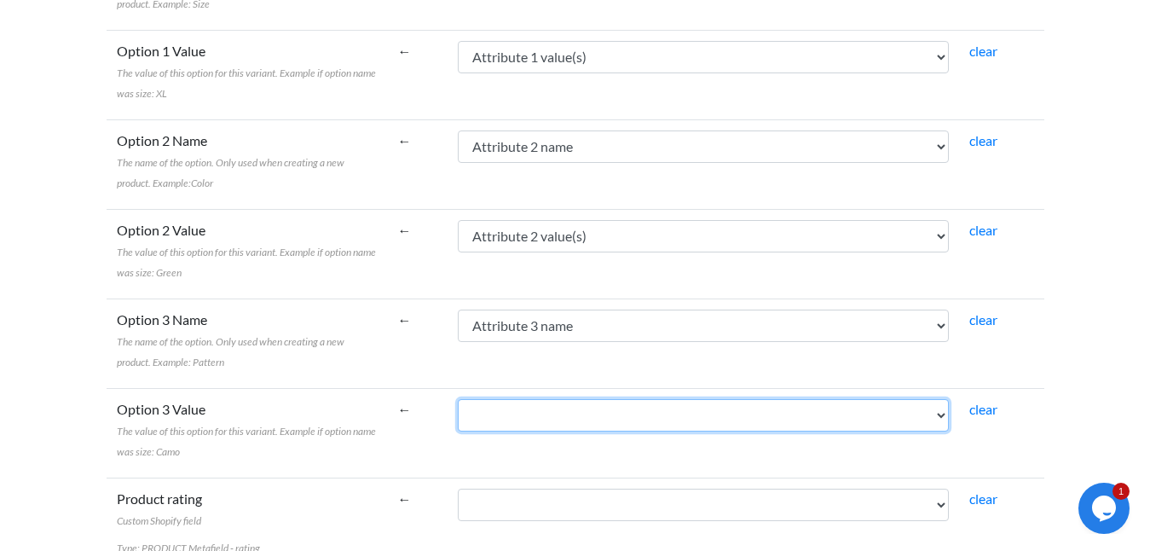
click at [543, 419] on select "ID Type SKU GTIN, UPC, EAN, or ISBN Name Published Is featured? Visibility in c…" at bounding box center [703, 415] width 491 height 32
select select "cr_758013"
click at [458, 399] on select "ID Type SKU GTIN, UPC, EAN, or ISBN Name Published Is featured? Visibility in c…" at bounding box center [703, 415] width 491 height 32
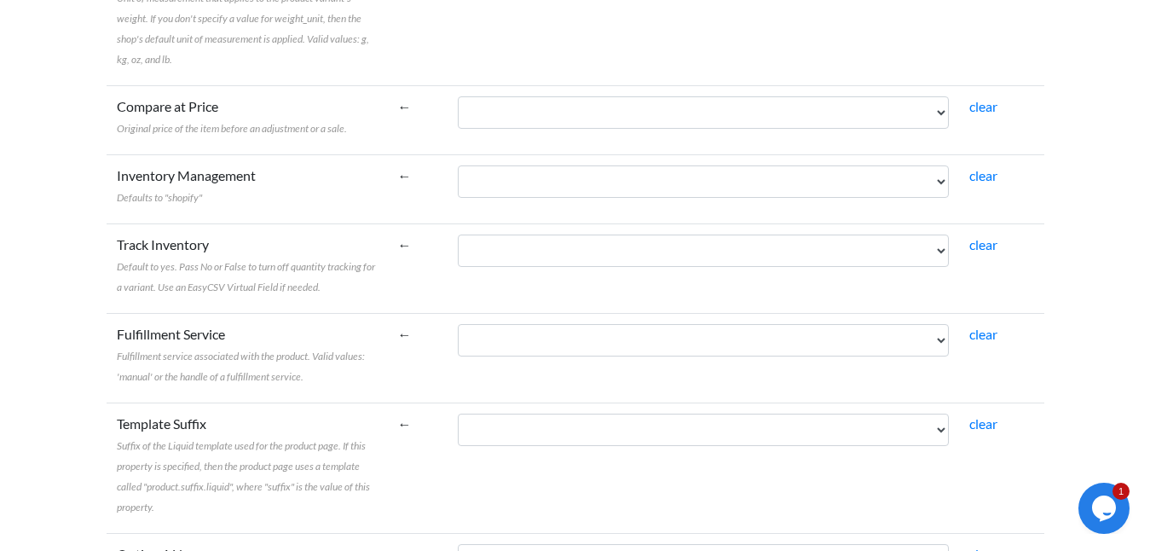
scroll to position [2490, 0]
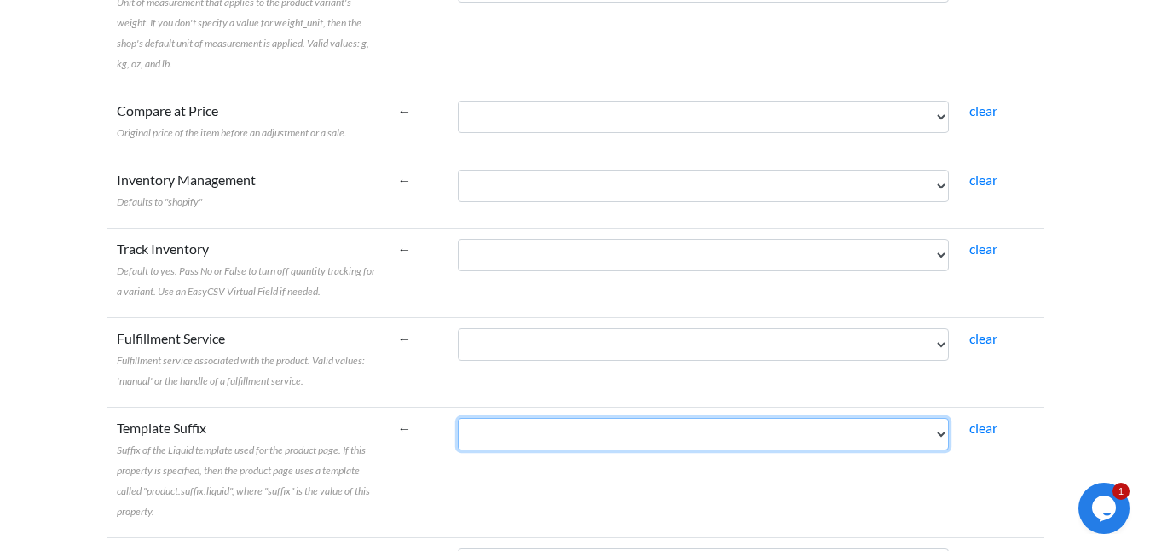
click at [571, 434] on select "ID Type SKU GTIN, UPC, EAN, or ISBN Name Published Is featured? Visibility in c…" at bounding box center [703, 434] width 491 height 32
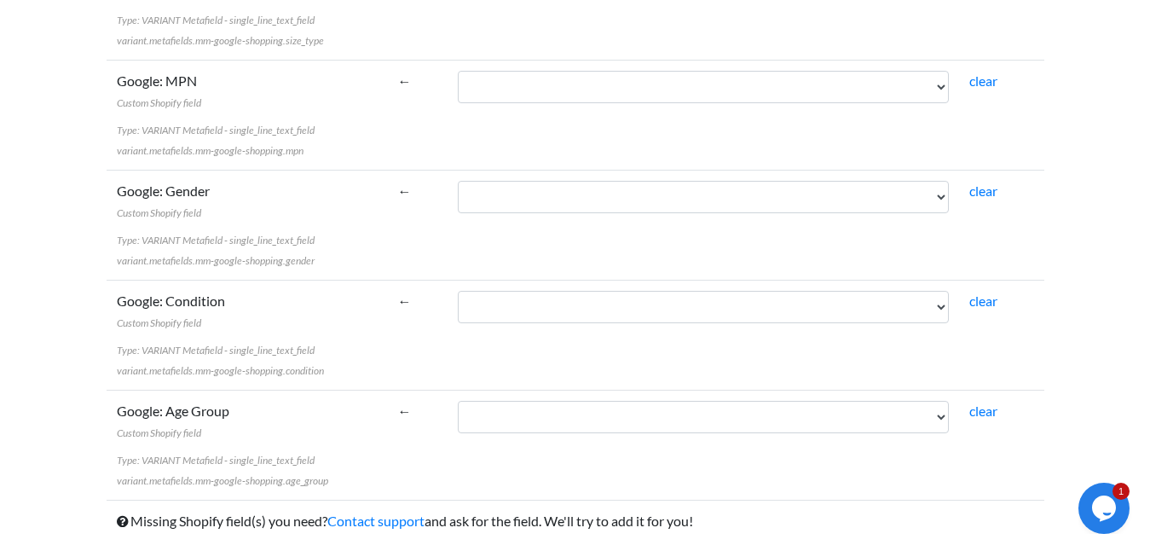
scroll to position [5180, 0]
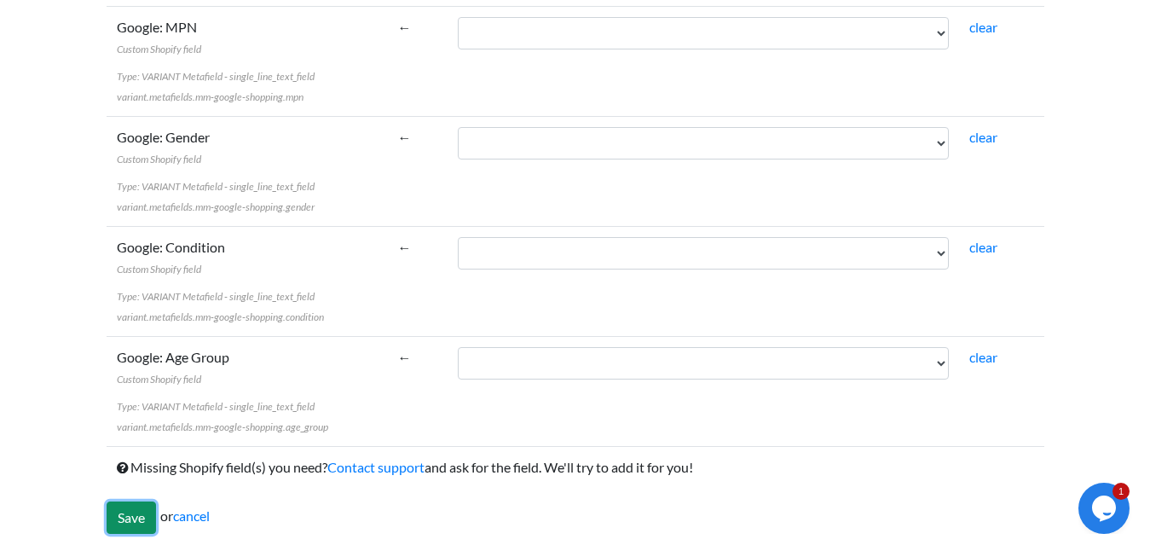
click at [124, 511] on input "Save" at bounding box center [131, 517] width 49 height 32
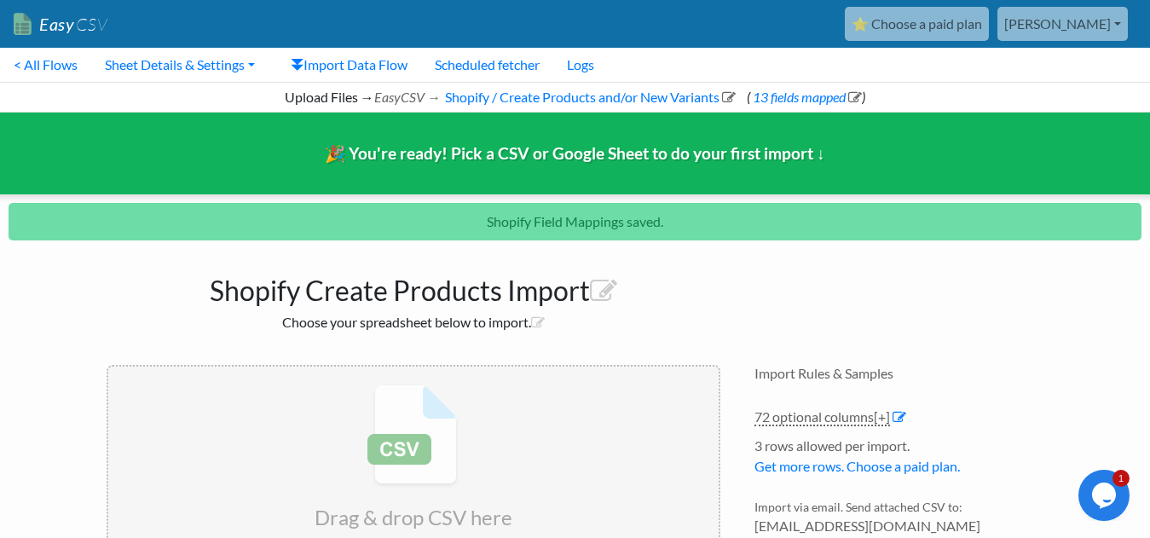
scroll to position [72, 0]
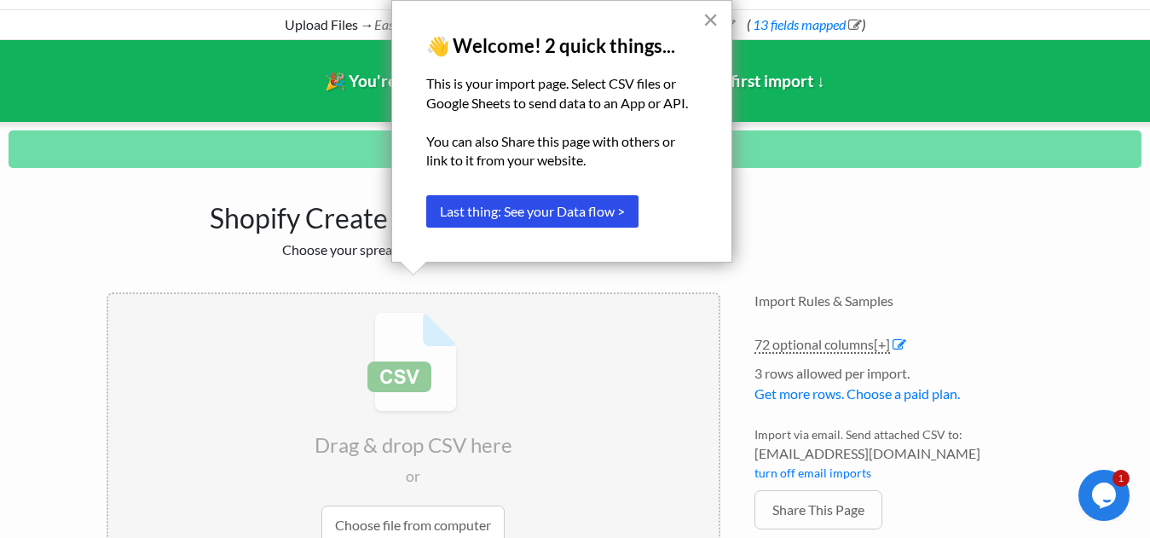
click at [708, 24] on button "×" at bounding box center [710, 19] width 16 height 27
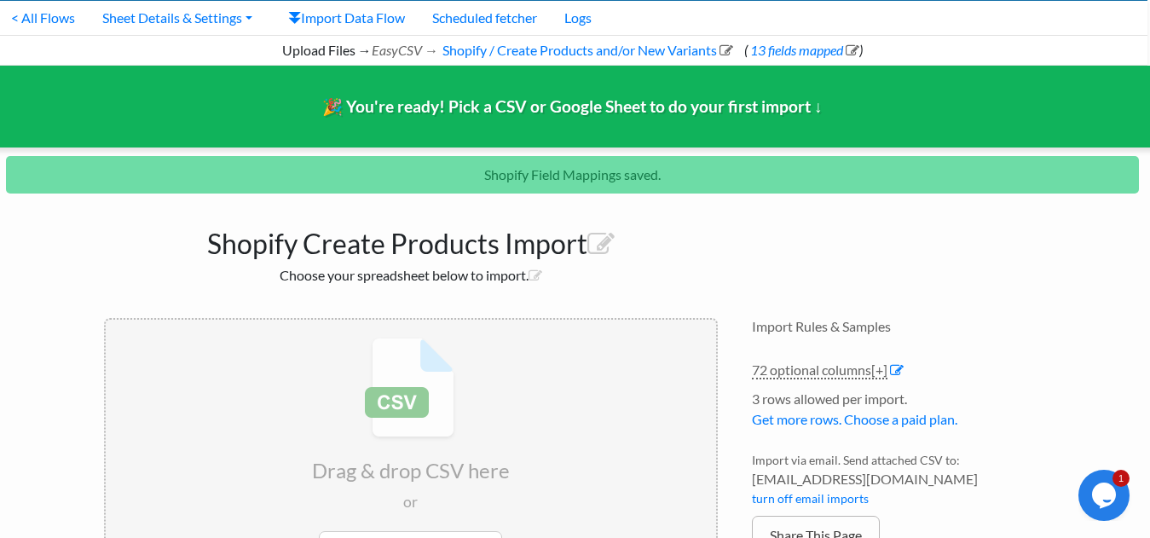
scroll to position [0, 3]
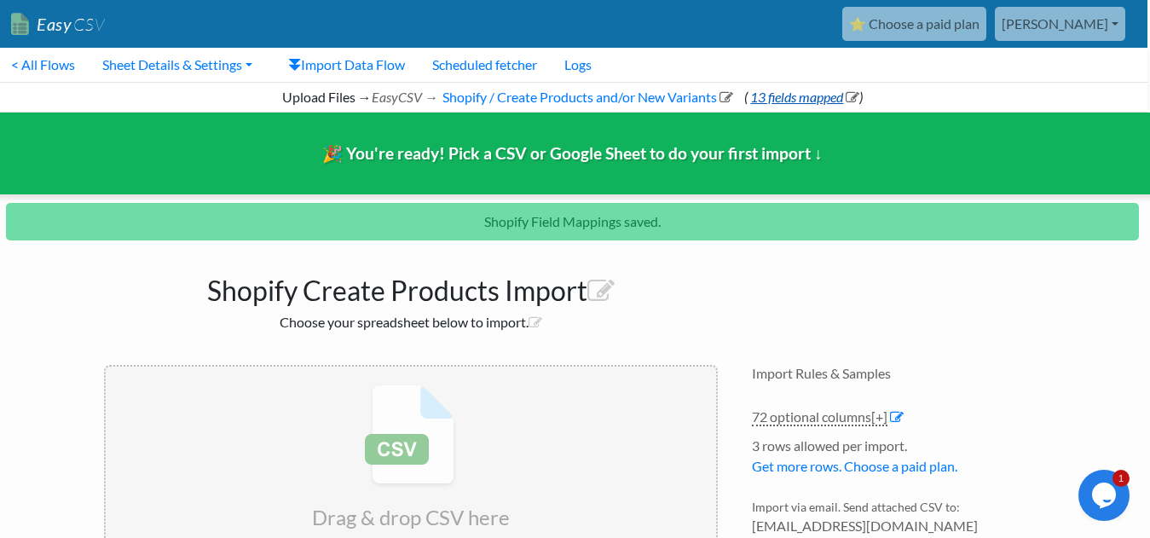
click at [800, 95] on link "13 fields mapped" at bounding box center [804, 97] width 112 height 16
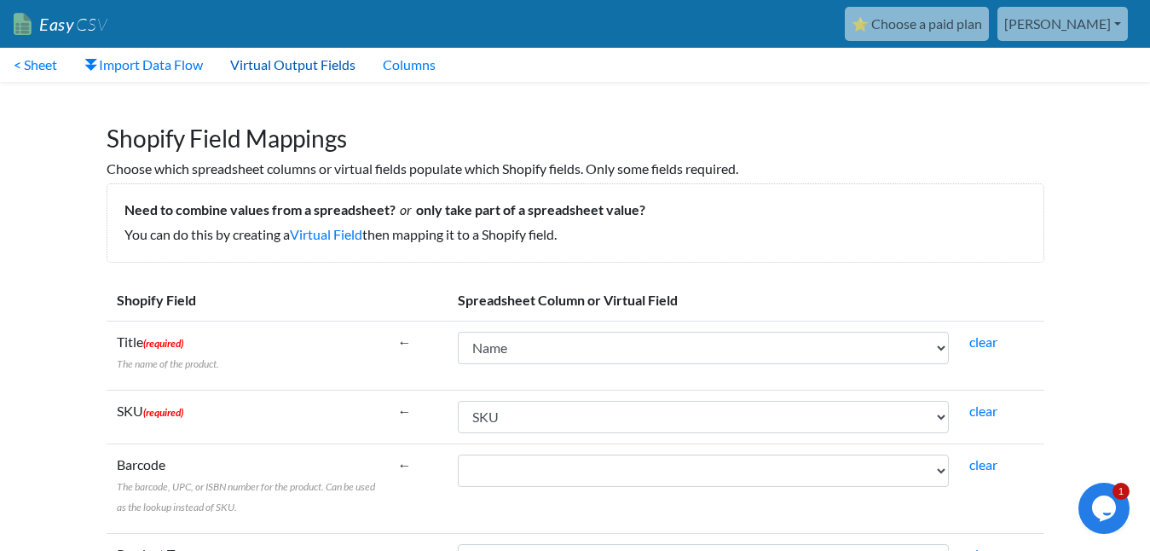
click at [332, 67] on link "Virtual Output Fields" at bounding box center [293, 65] width 153 height 34
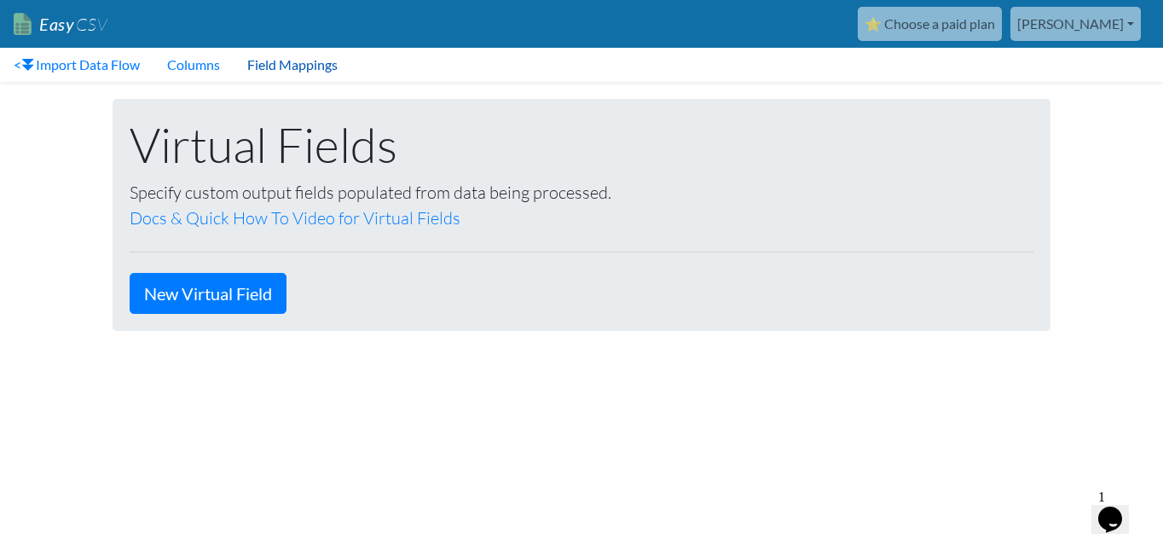
click at [321, 67] on link "Field Mappings" at bounding box center [293, 65] width 118 height 34
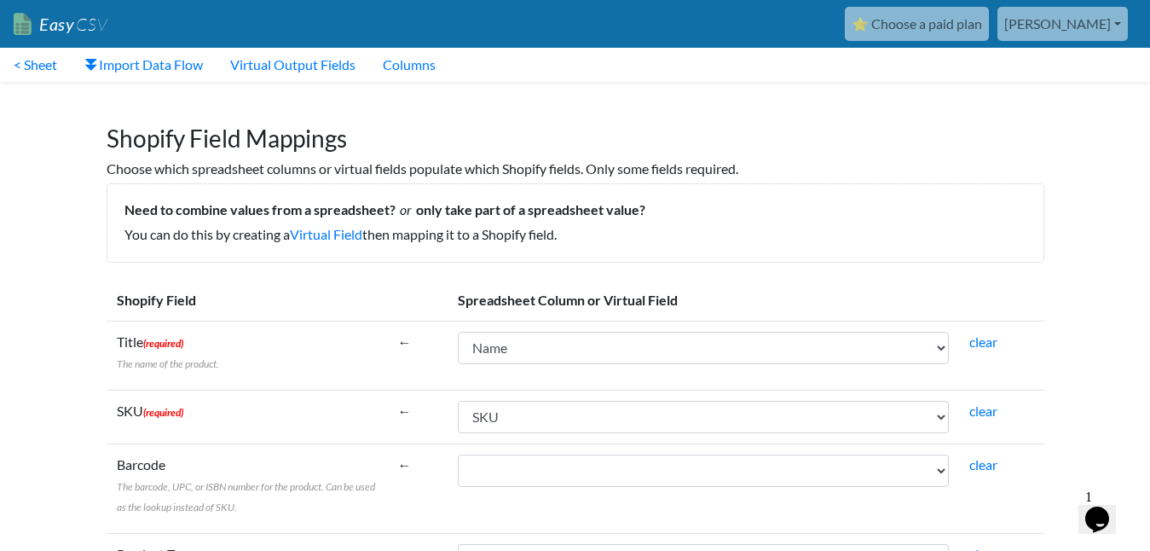
click at [75, 33] on span "CSV" at bounding box center [90, 24] width 33 height 21
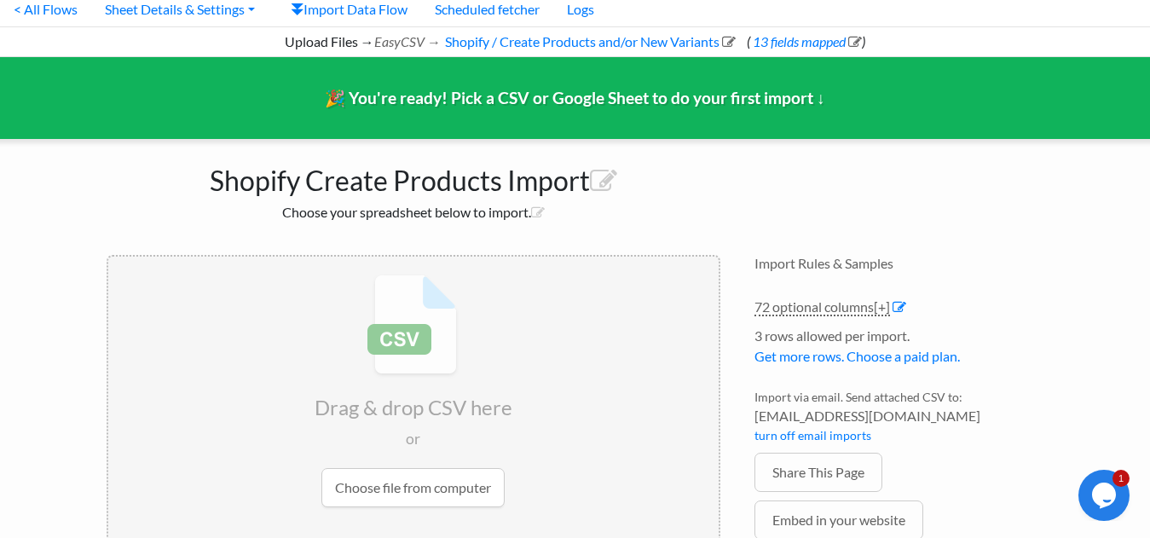
scroll to position [44, 0]
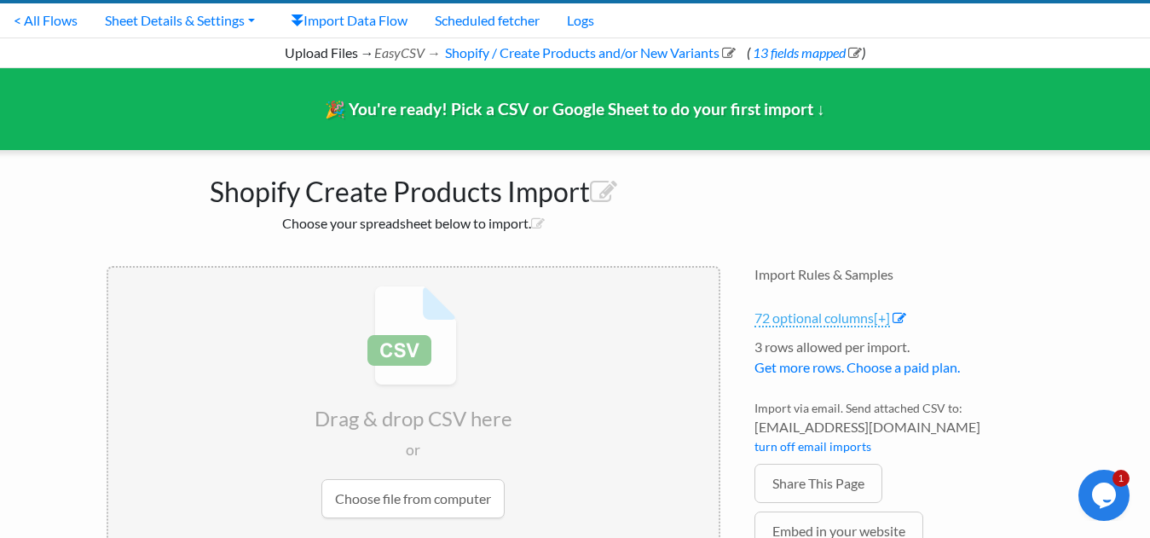
click at [882, 317] on span "[+]" at bounding box center [882, 317] width 16 height 16
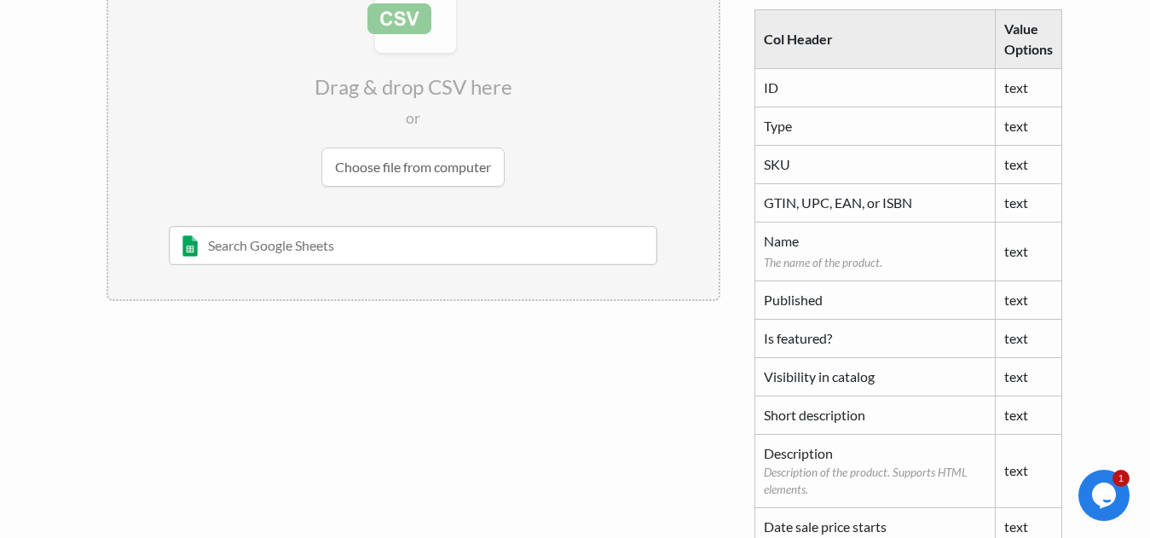
scroll to position [0, 0]
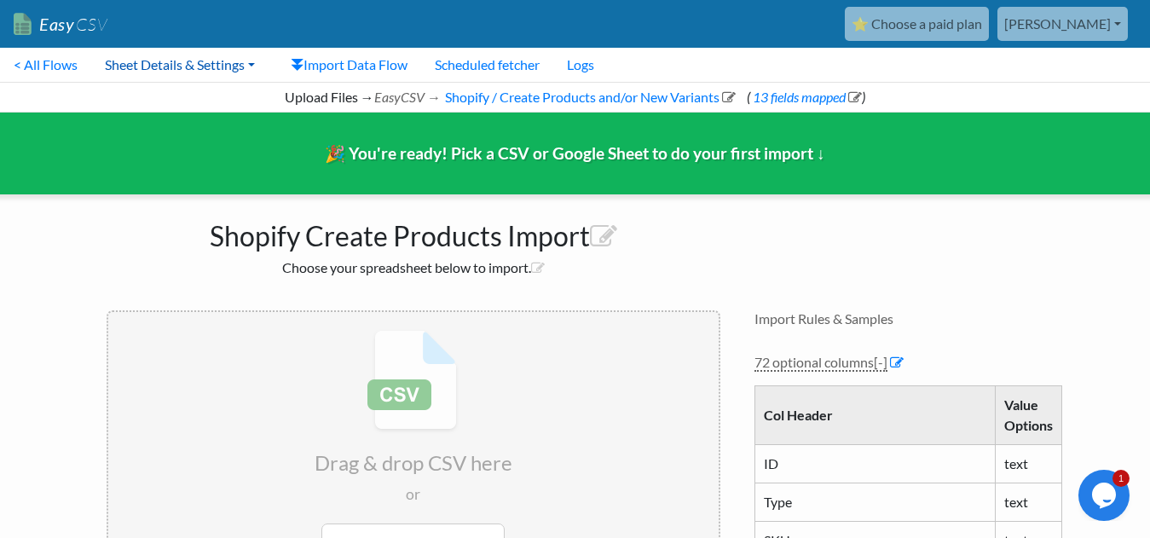
click at [239, 64] on link "Sheet Details & Settings" at bounding box center [179, 65] width 177 height 34
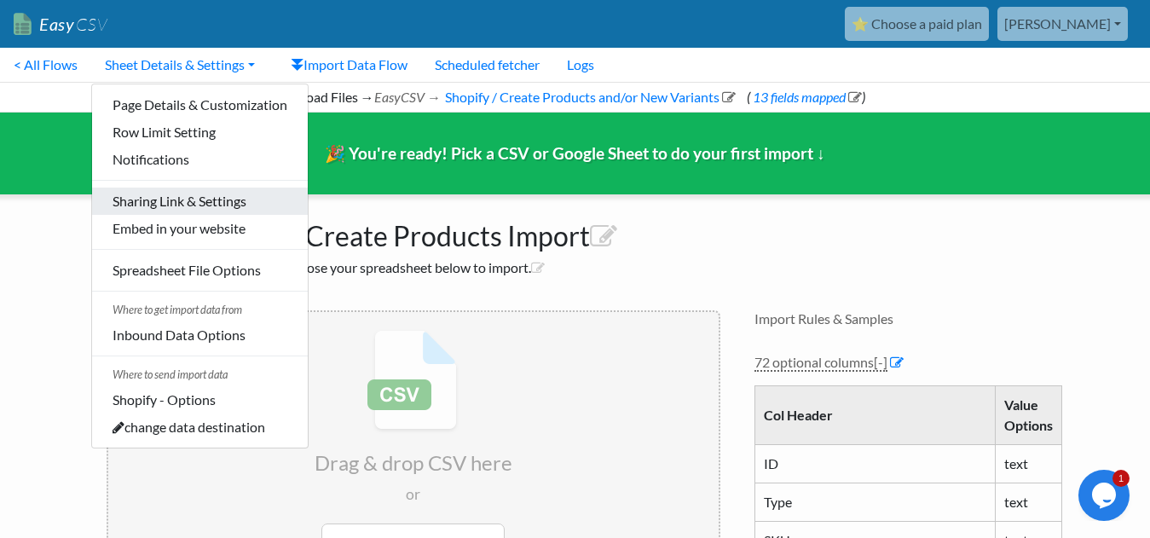
click at [240, 209] on link "Sharing Link & Settings" at bounding box center [200, 201] width 216 height 27
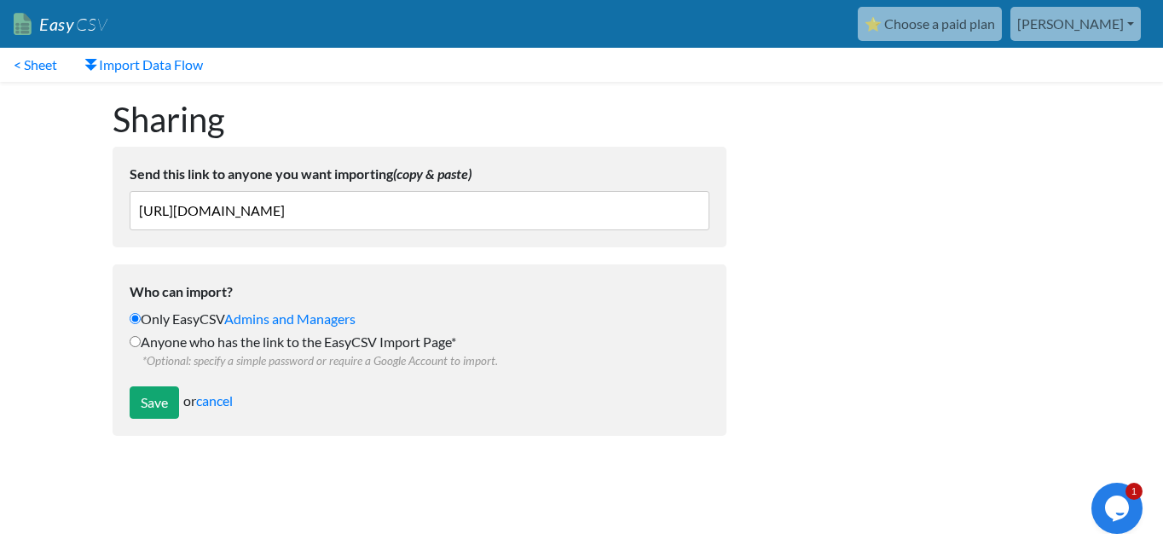
click at [418, 205] on input "[URL][DOMAIN_NAME]" at bounding box center [420, 210] width 580 height 39
click at [433, 217] on input "[URL][DOMAIN_NAME]" at bounding box center [420, 210] width 580 height 39
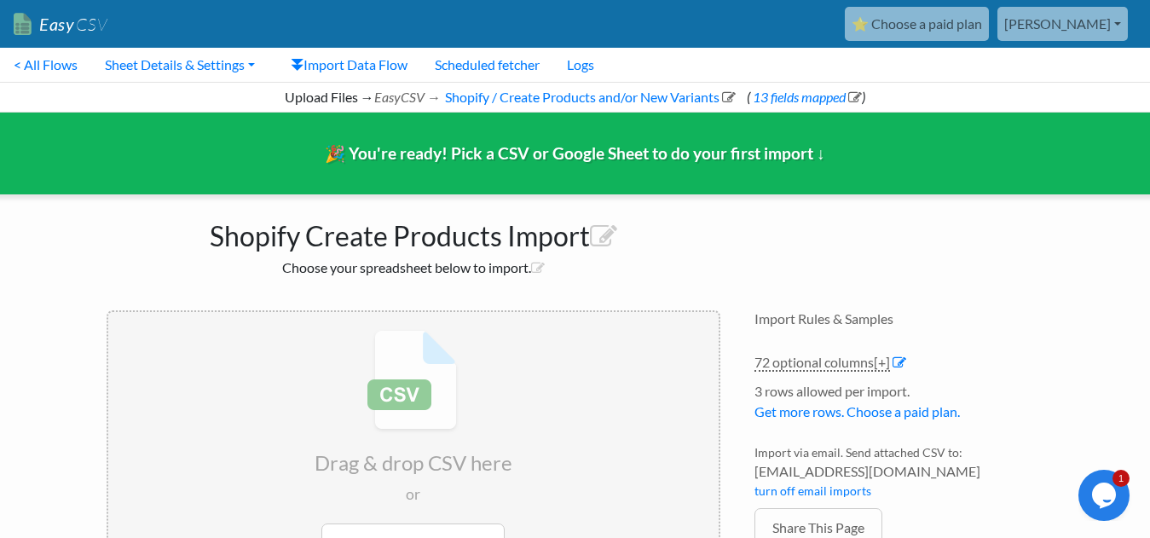
scroll to position [170, 0]
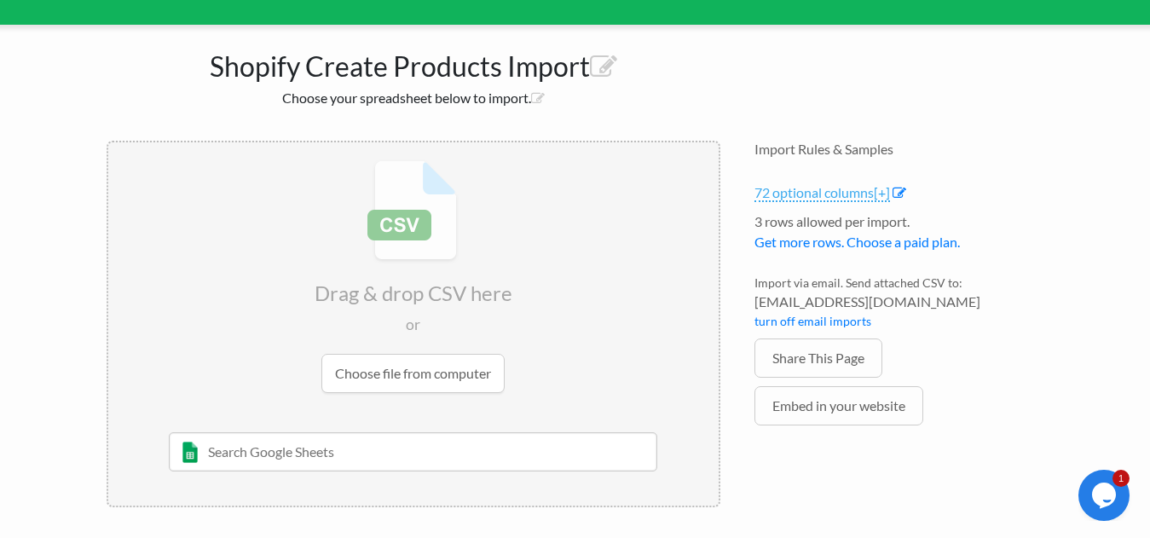
click at [886, 193] on span "[+]" at bounding box center [882, 192] width 16 height 16
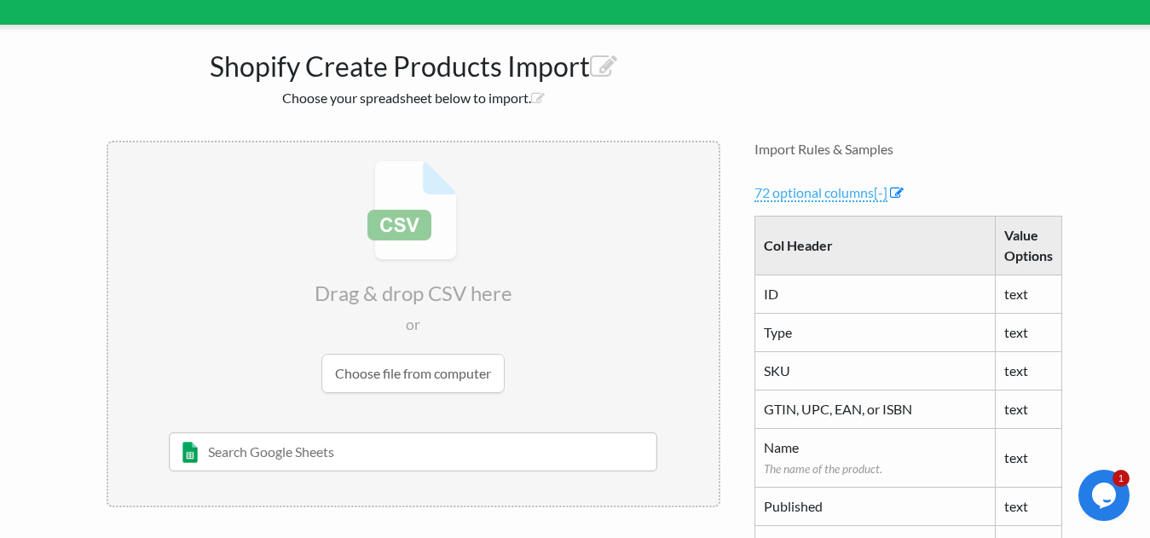
click at [884, 194] on span "[-]" at bounding box center [881, 192] width 14 height 16
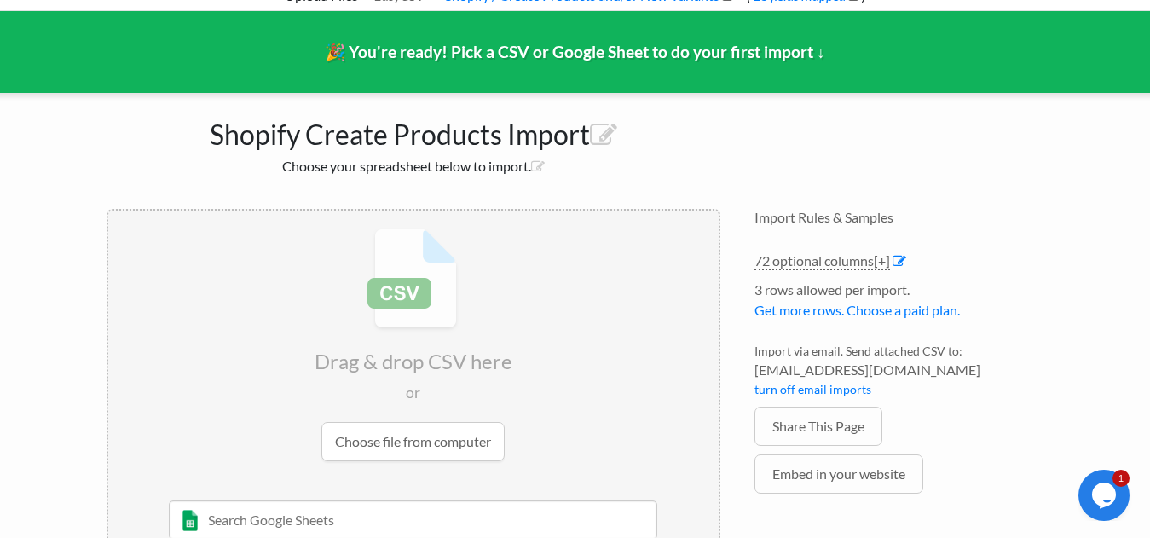
scroll to position [0, 0]
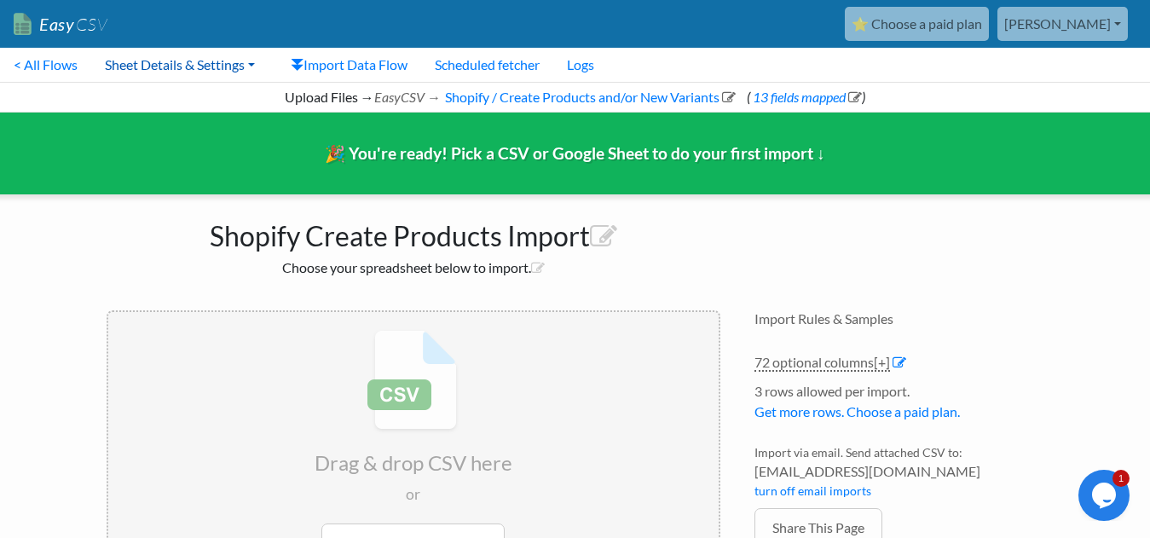
click at [216, 62] on link "Sheet Details & Settings" at bounding box center [179, 65] width 177 height 34
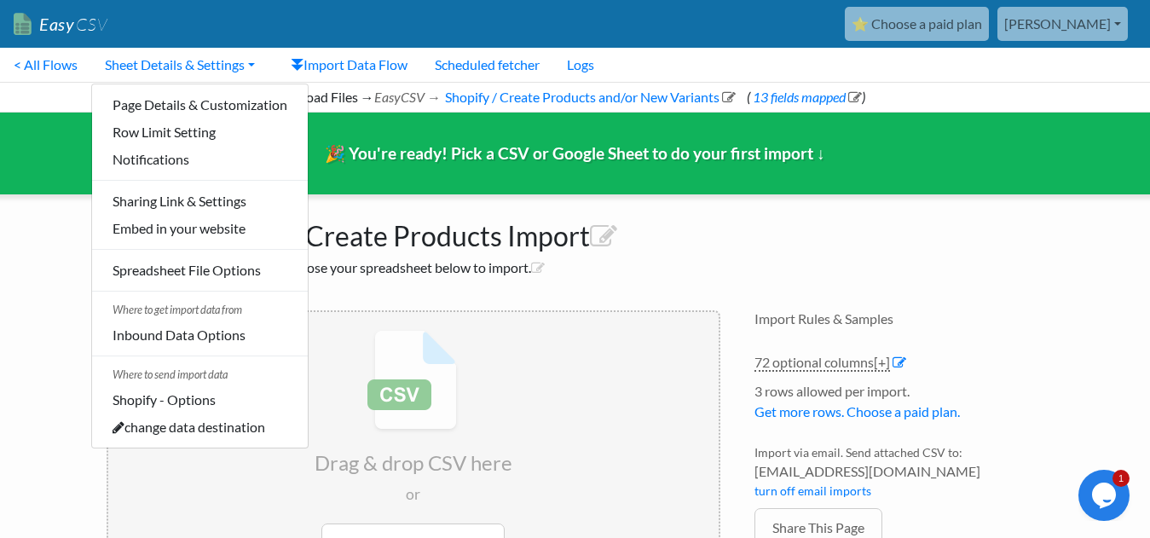
click at [59, 337] on body "Easy CSV ⭐ Choose a paid plan [PERSON_NAME] Srqfabrications All Flows All CSV G…" at bounding box center [575, 347] width 1150 height 694
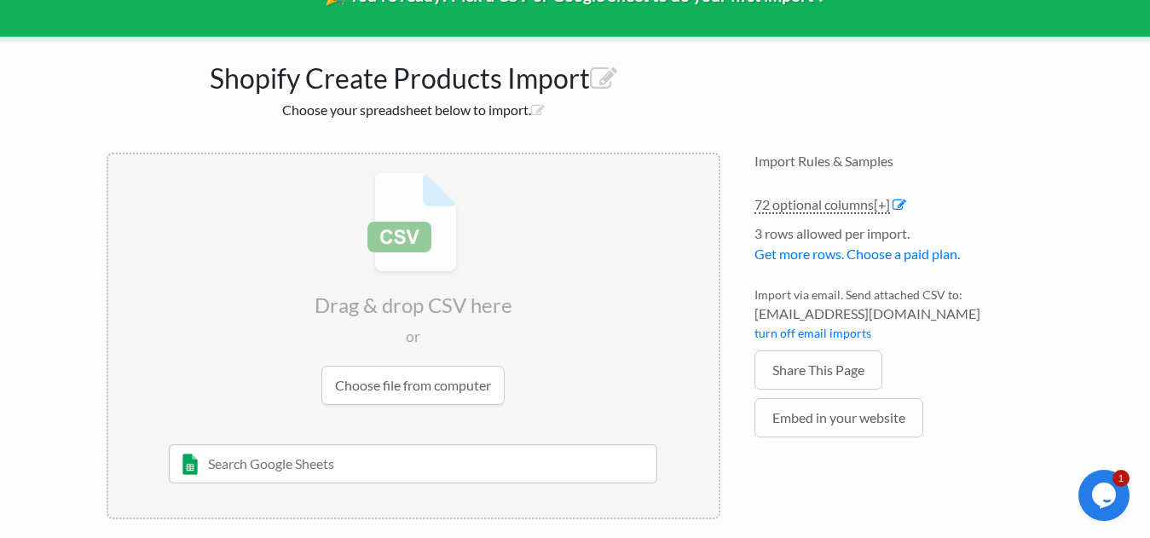
scroll to position [170, 0]
